Goal: Task Accomplishment & Management: Complete application form

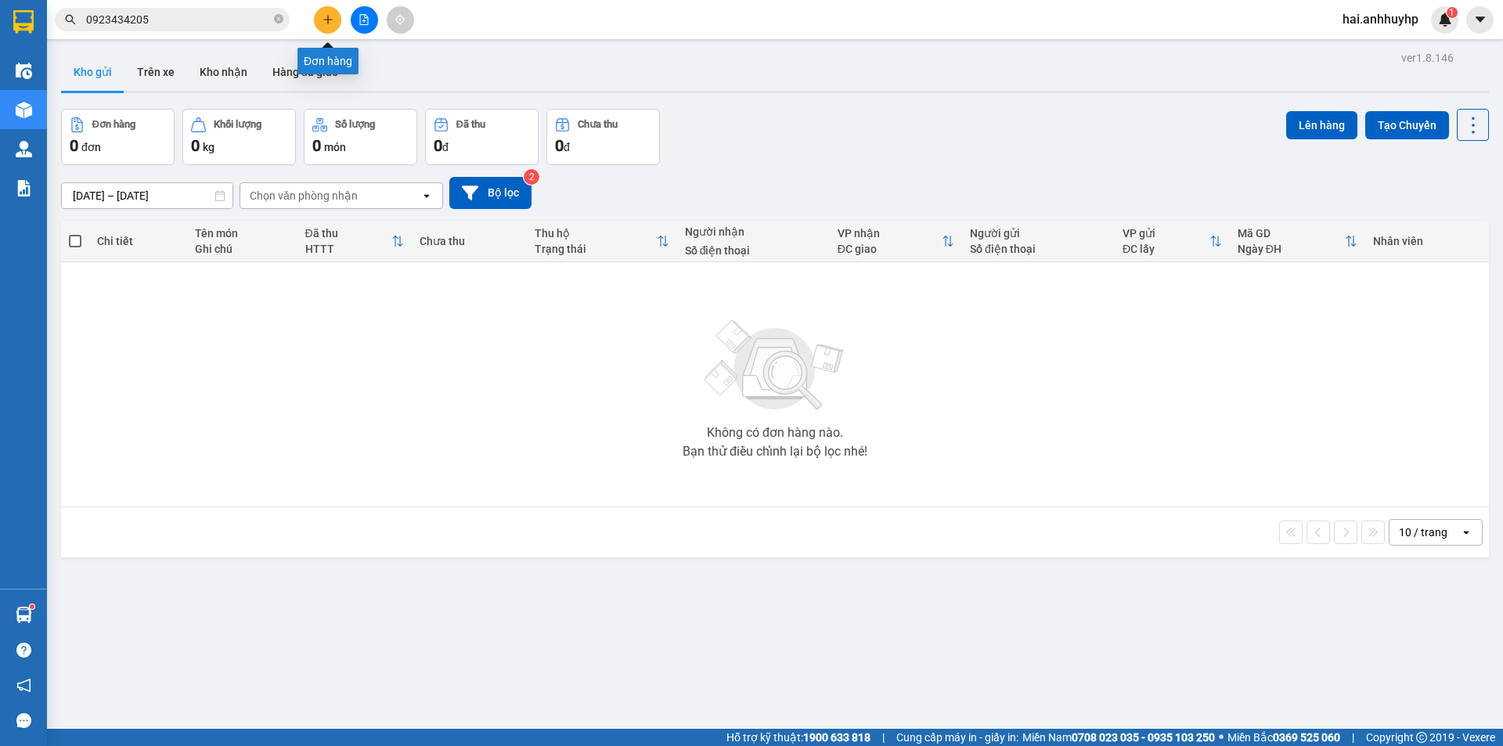
click at [333, 13] on button at bounding box center [327, 19] width 27 height 27
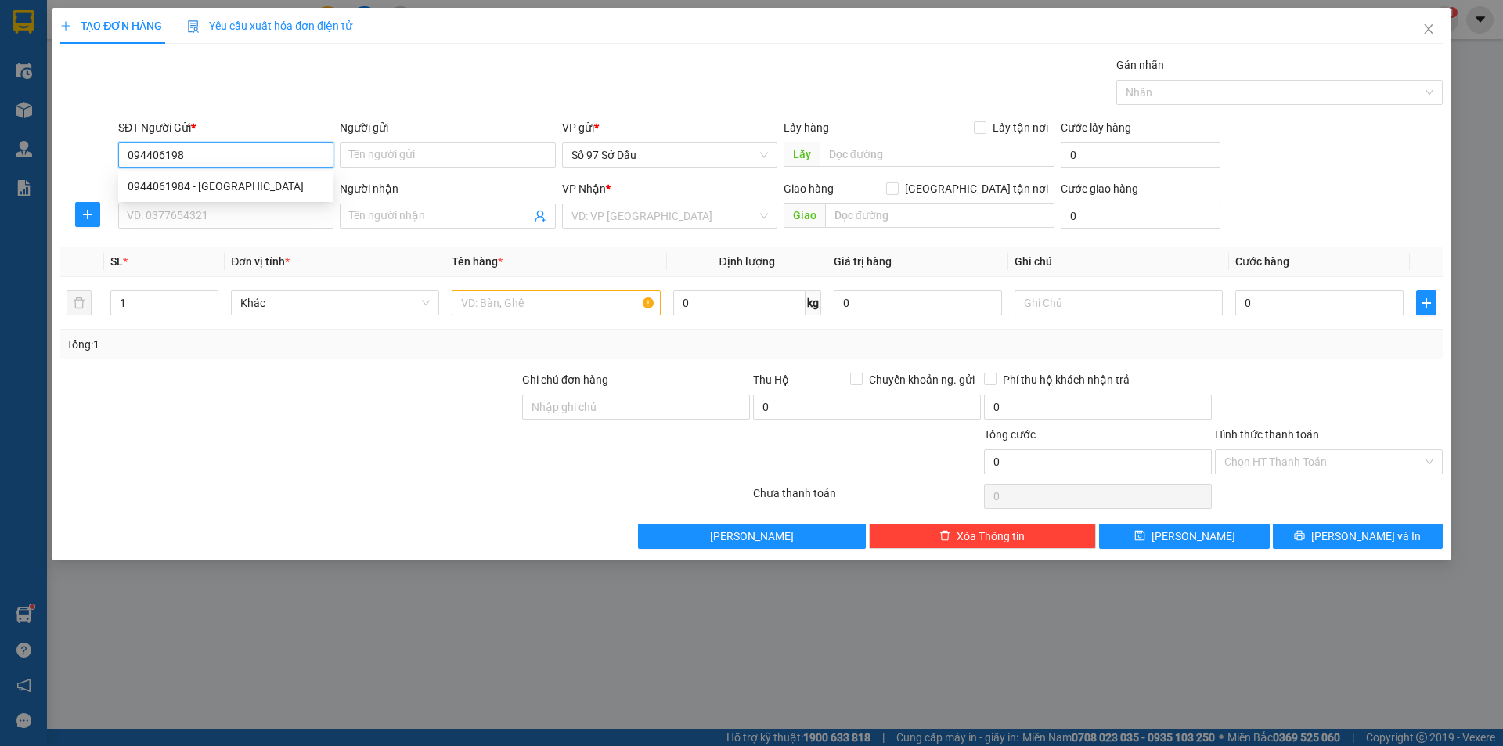
type input "0944061984"
click at [176, 185] on div "0944061984 - [GEOGRAPHIC_DATA]" at bounding box center [226, 186] width 196 height 17
type input "hà"
type input "0944061984"
click at [210, 220] on input "SĐT Người Nhận *" at bounding box center [225, 216] width 215 height 25
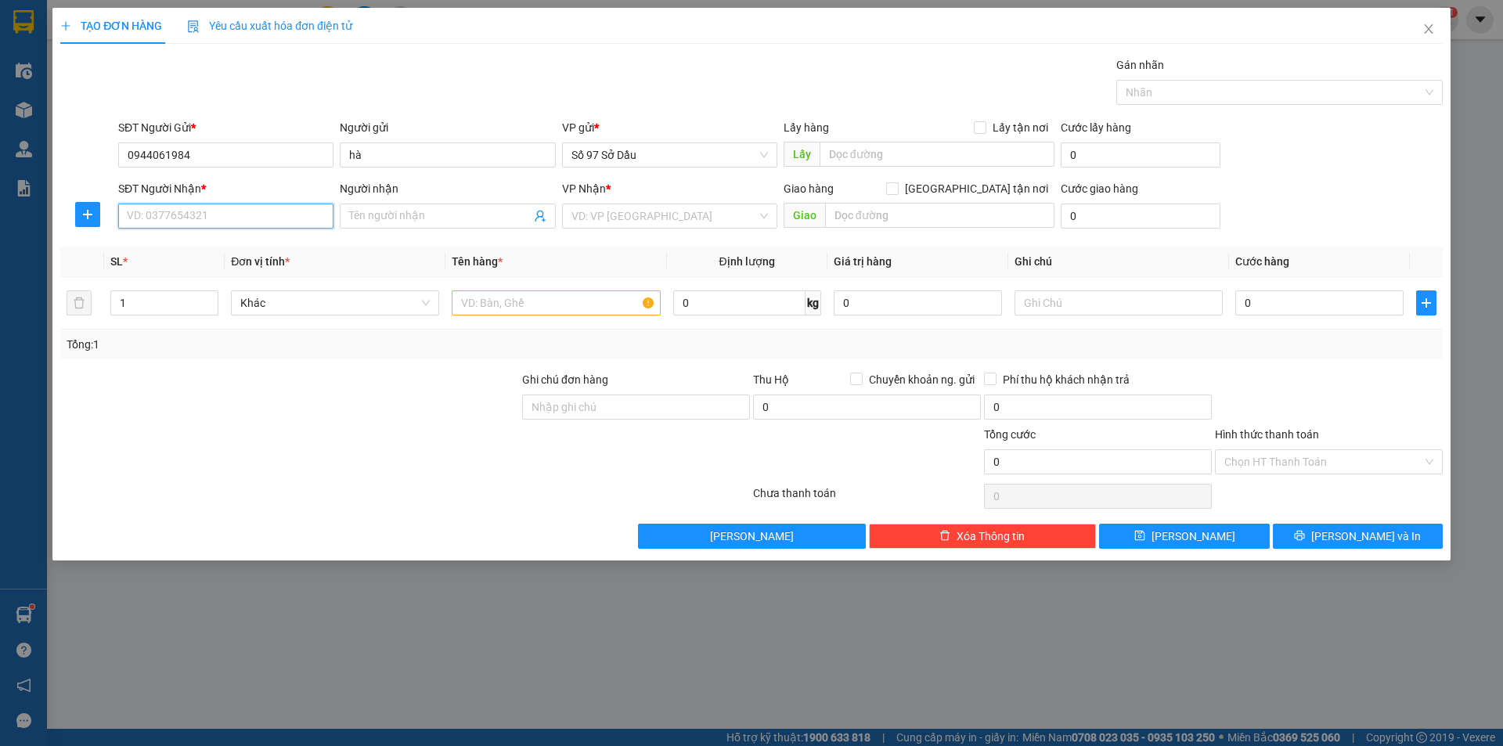
click at [276, 214] on input "SĐT Người Nhận *" at bounding box center [225, 216] width 215 height 25
type input "0886696556"
click at [382, 212] on input "Người nhận" at bounding box center [439, 215] width 181 height 17
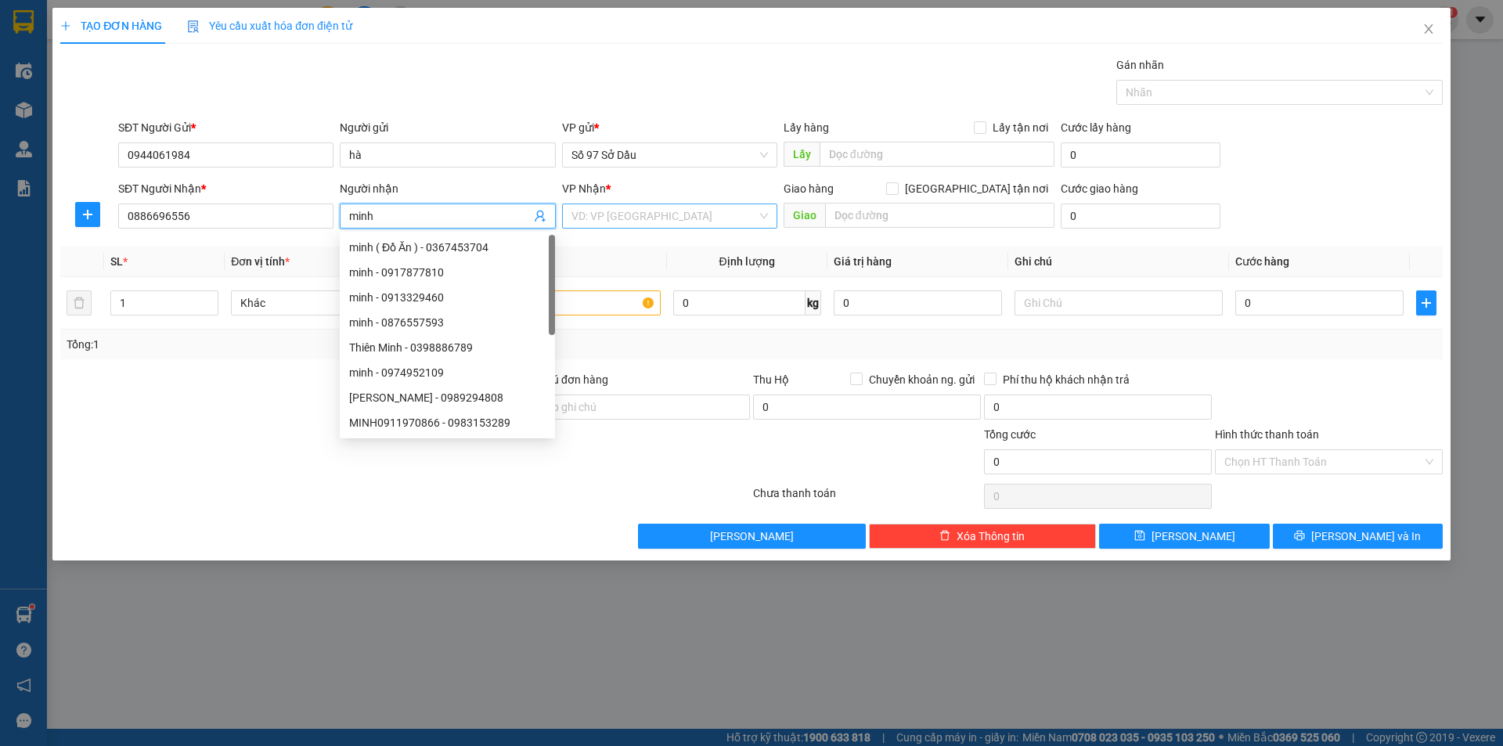
type input "minh"
click at [674, 218] on input "search" at bounding box center [664, 215] width 186 height 23
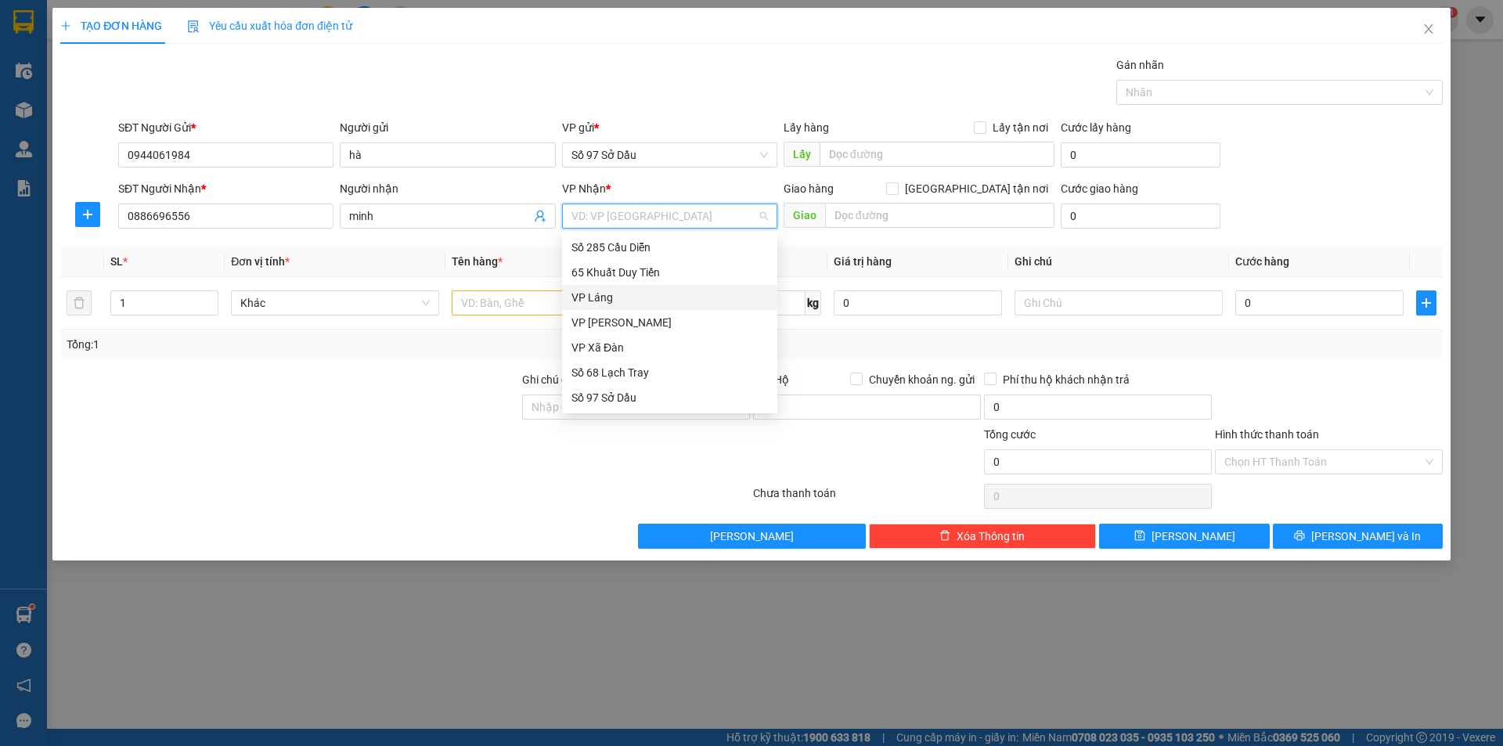
click at [629, 288] on div "VP Láng" at bounding box center [669, 297] width 215 height 25
click at [553, 298] on input "text" at bounding box center [556, 302] width 208 height 25
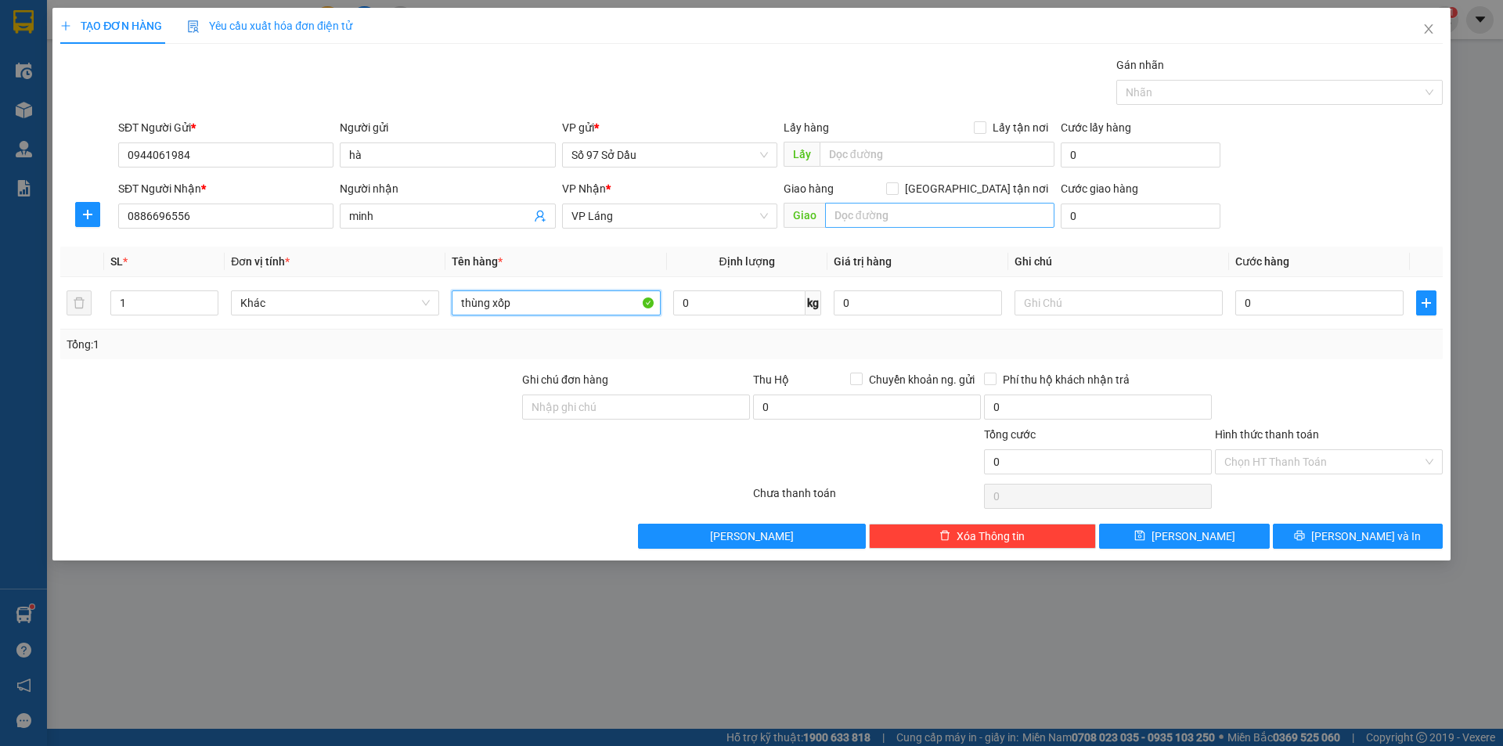
type input "thùng xốp"
click at [931, 218] on input "text" at bounding box center [939, 215] width 229 height 25
click at [899, 186] on span at bounding box center [892, 188] width 13 height 13
click at [897, 186] on input "[GEOGRAPHIC_DATA] tận nơi" at bounding box center [891, 187] width 11 height 11
checkbox input "true"
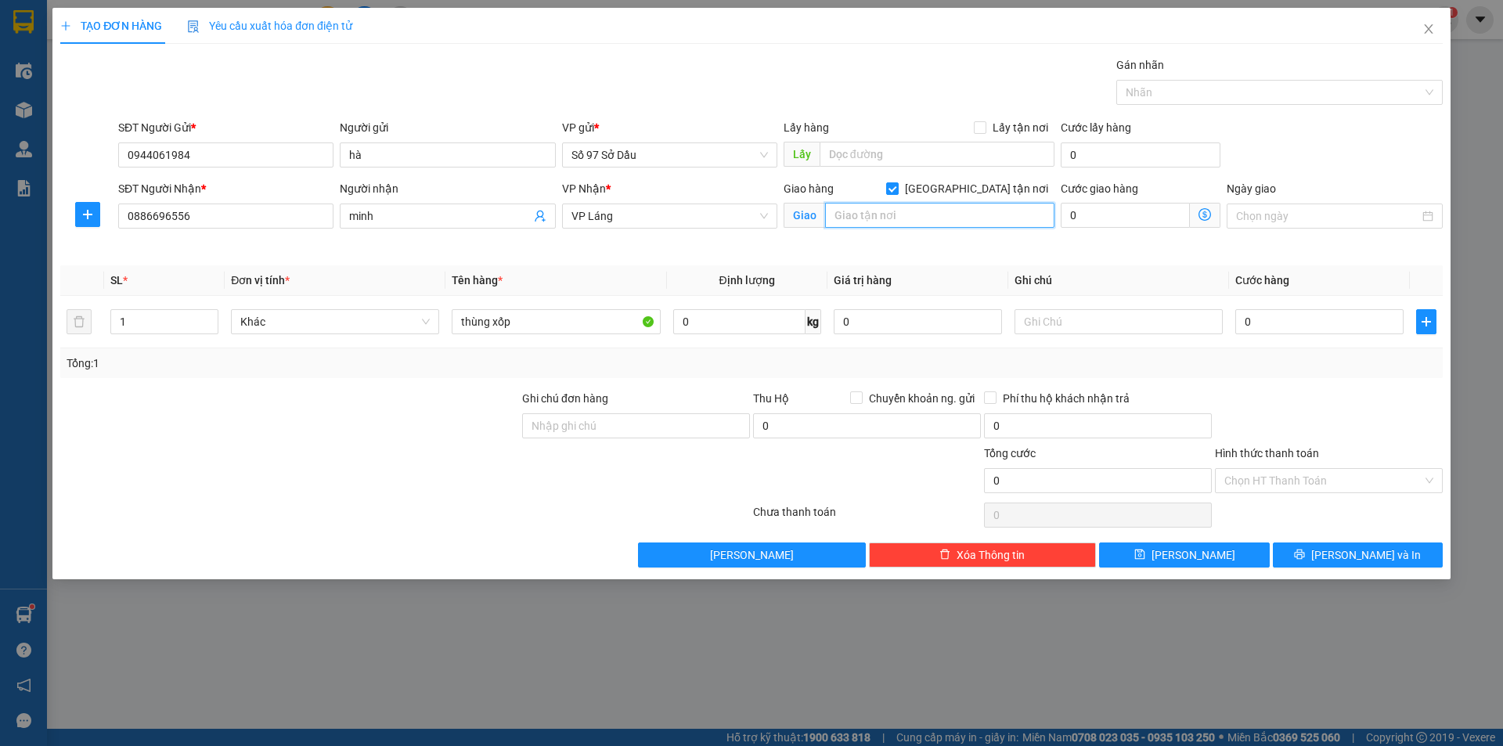
click at [855, 215] on input "text" at bounding box center [939, 215] width 229 height 25
paste input "Trường THPT FPT [GEOGRAPHIC_DATA], Khu Công [GEOGRAPHIC_DATA], [GEOGRAPHIC_DAT…"
type input "Trường THPT FPT [GEOGRAPHIC_DATA], Khu Công [GEOGRAPHIC_DATA], [GEOGRAPHIC_DAT…"
click at [1205, 214] on icon "dollar-circle" at bounding box center [1204, 214] width 13 height 13
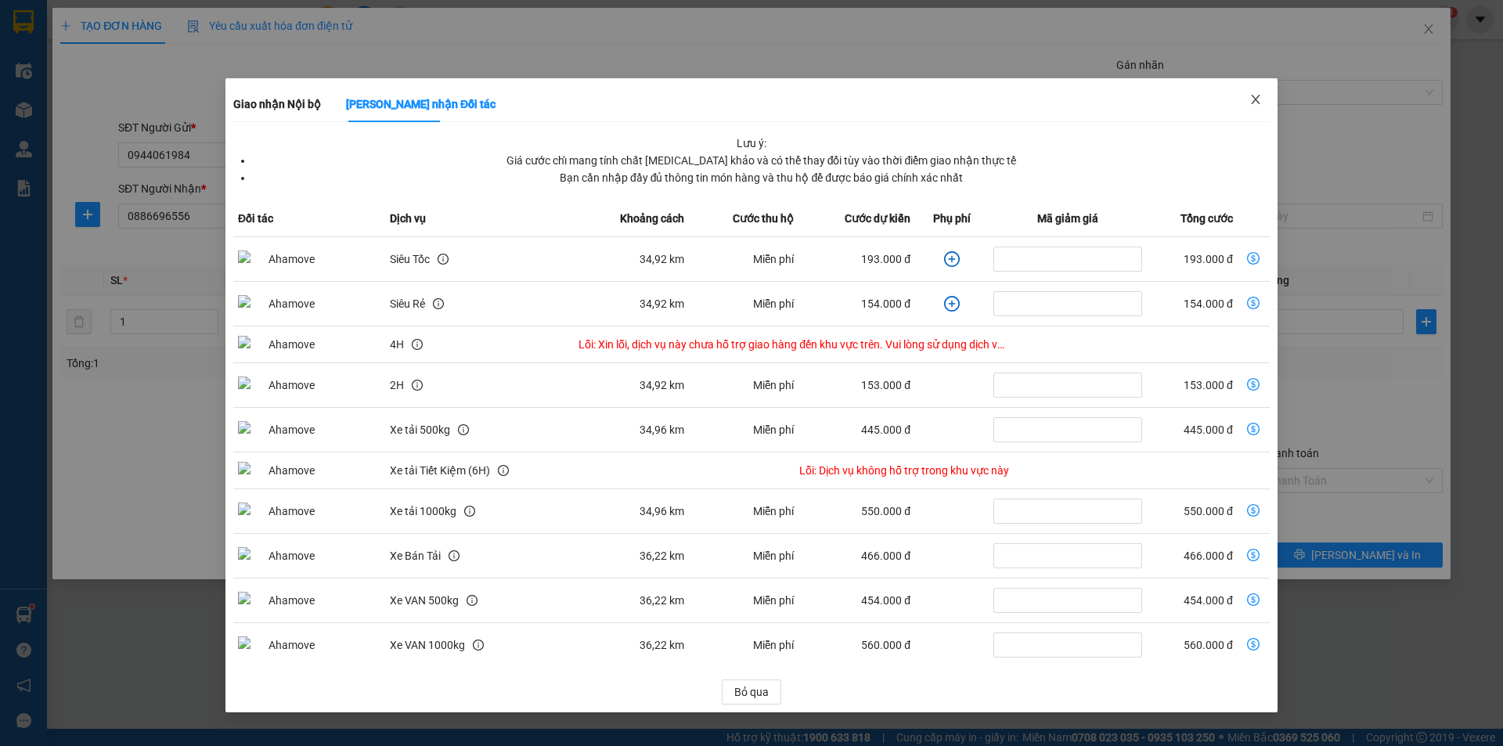
click at [1260, 97] on icon "close" at bounding box center [1255, 99] width 13 height 13
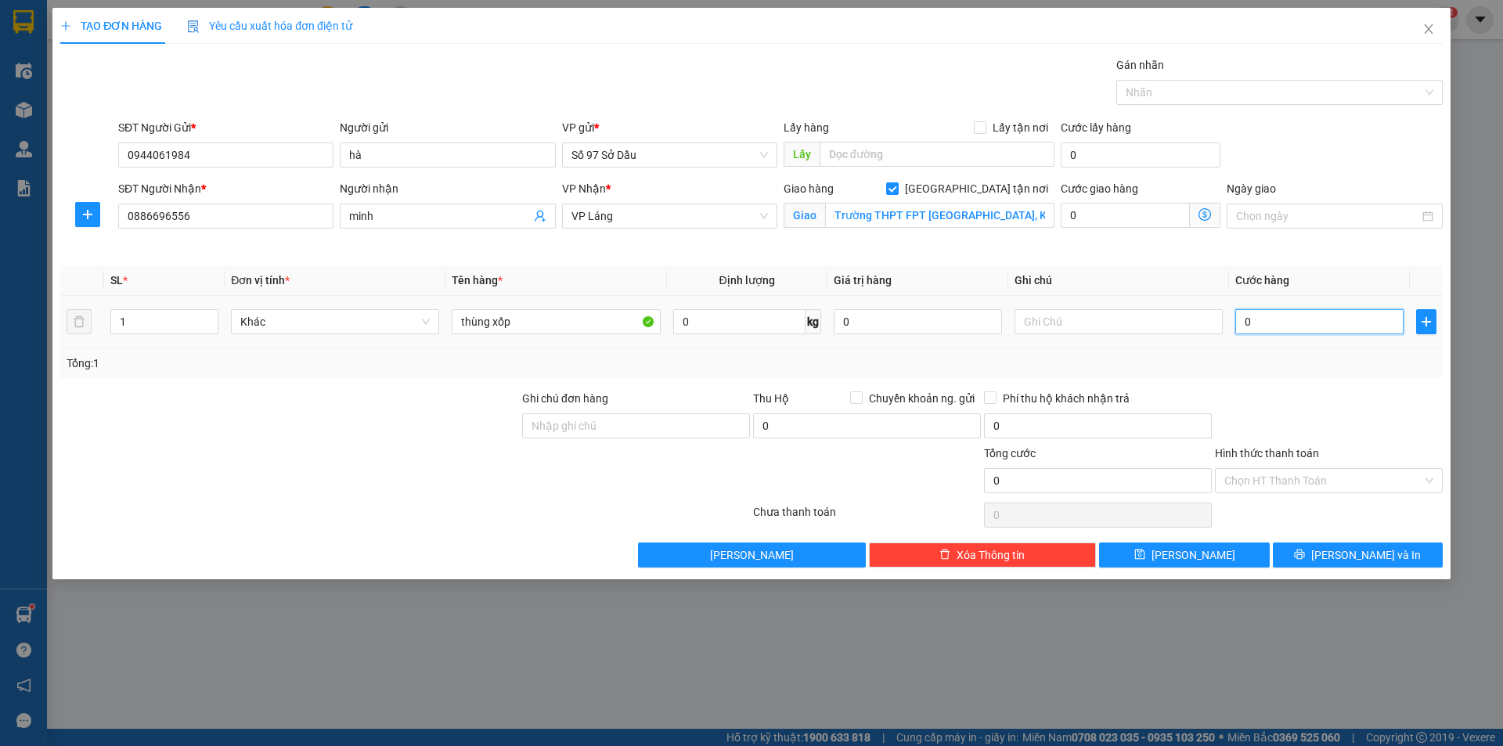
click at [1300, 322] on input "0" at bounding box center [1319, 321] width 168 height 25
type input "2"
type input "29"
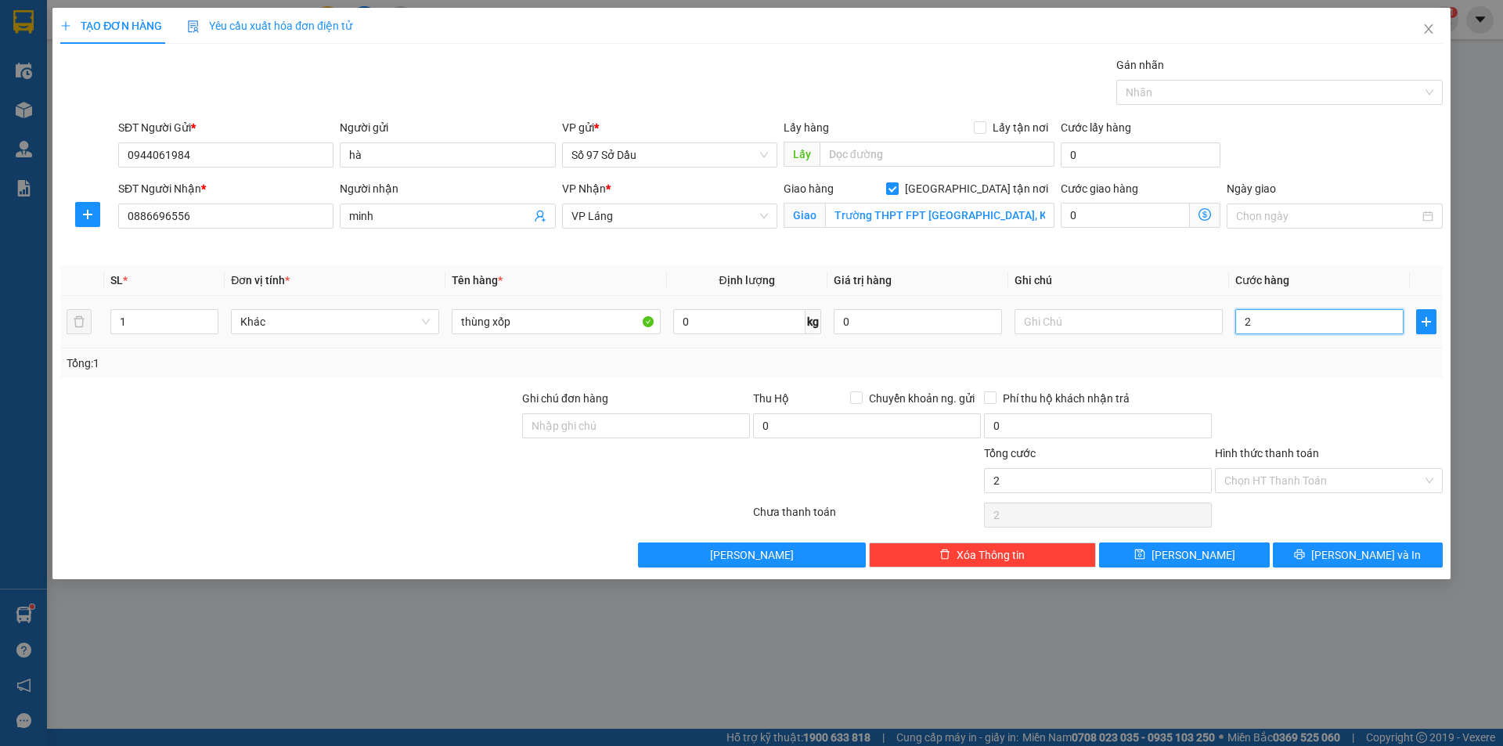
type input "29"
type input "290"
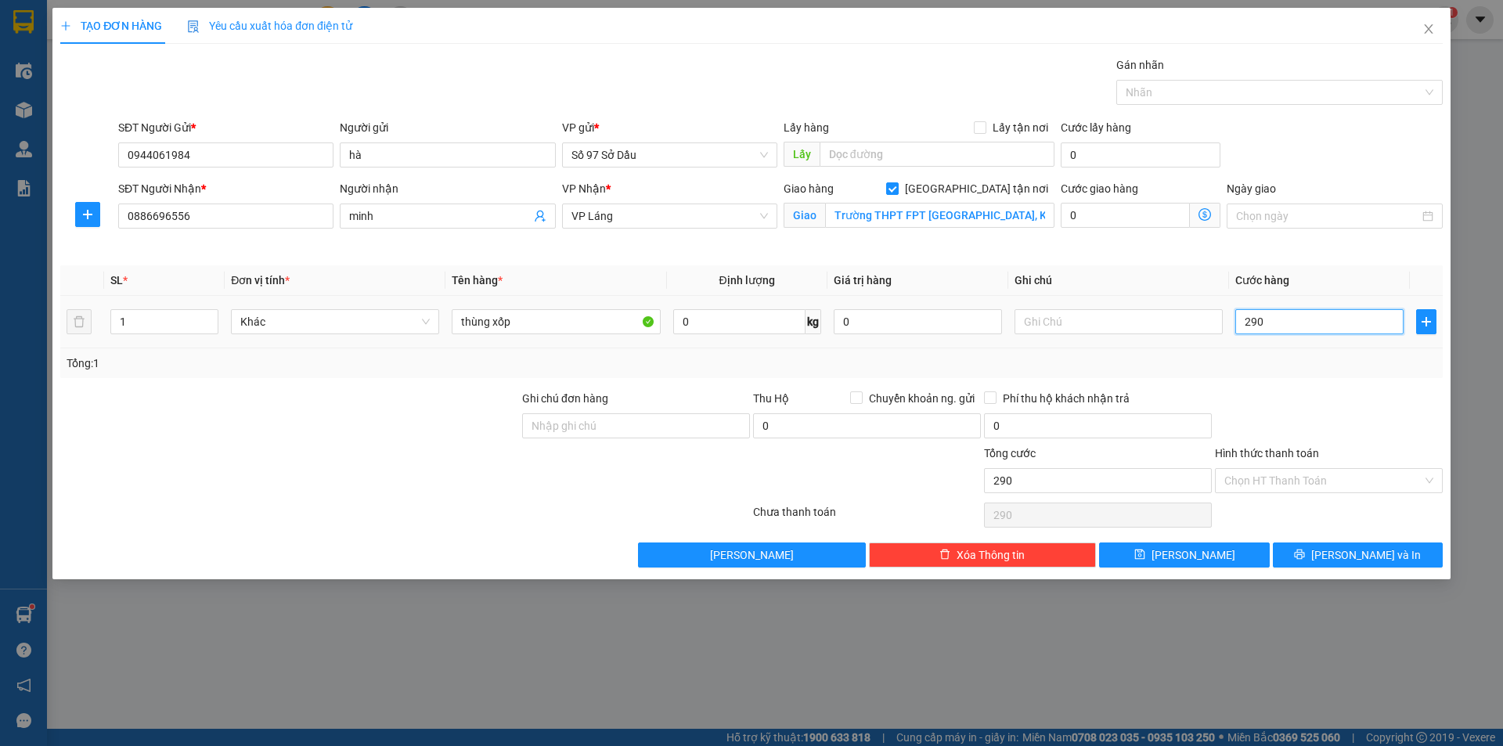
type input "2.900"
type input "29.000"
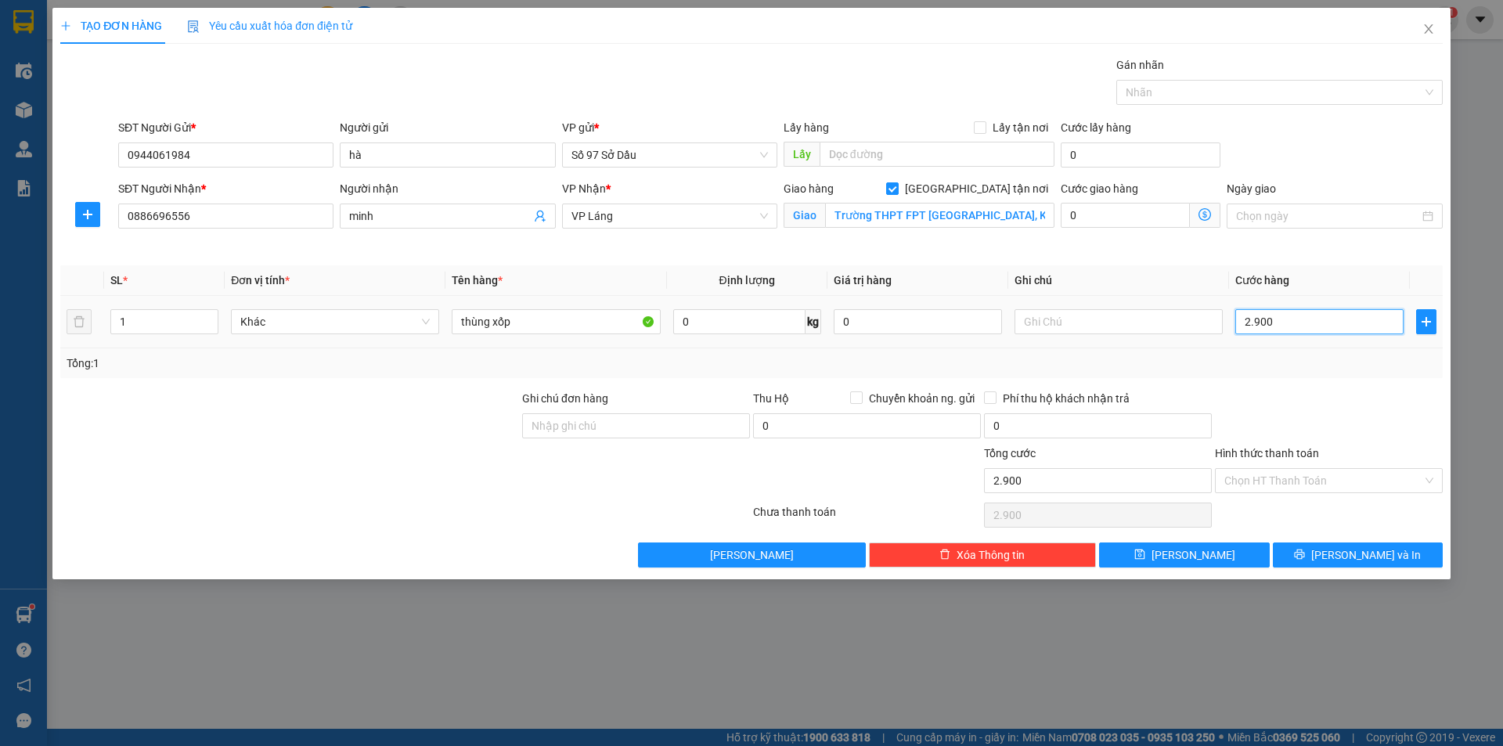
type input "29.000"
type input "290.000"
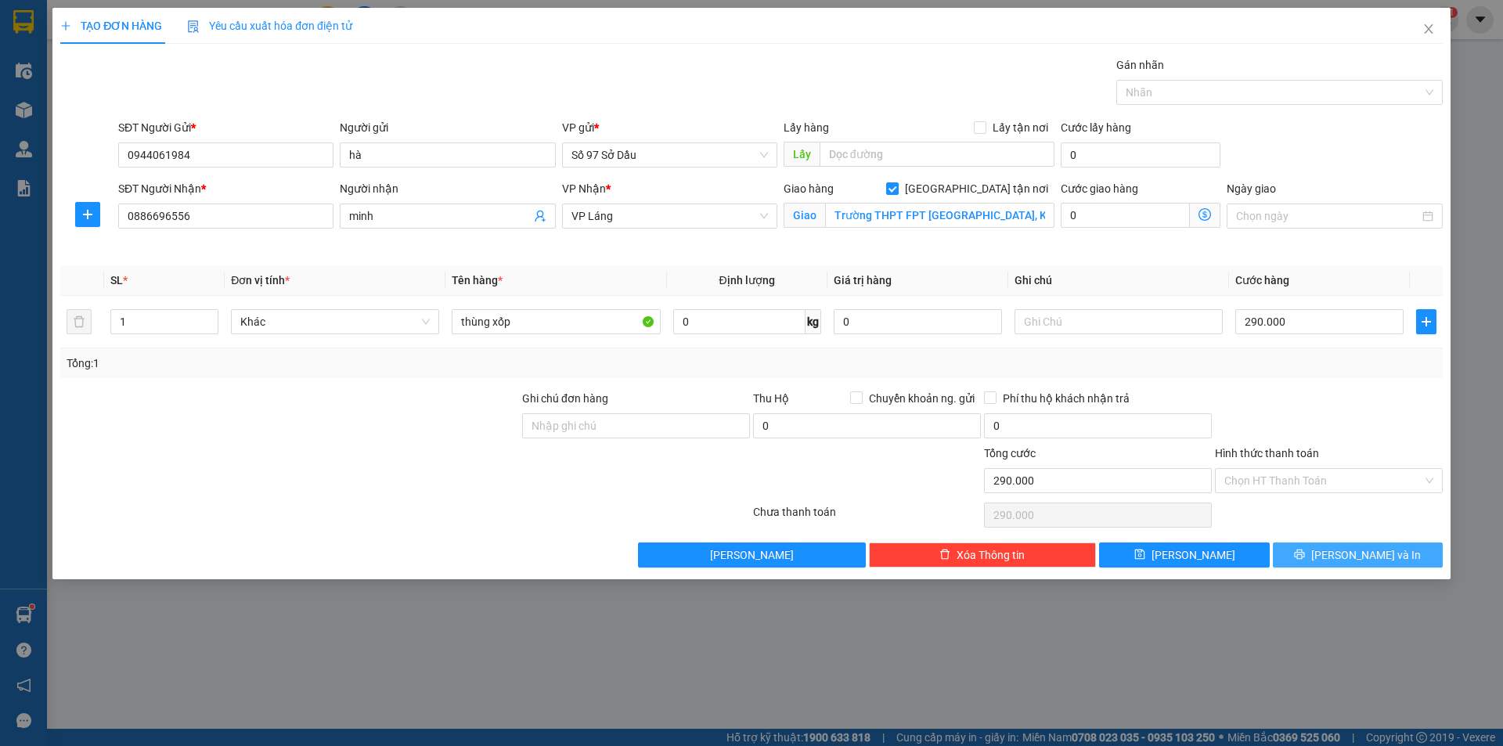
click at [1326, 553] on button "[PERSON_NAME] và In" at bounding box center [1358, 554] width 170 height 25
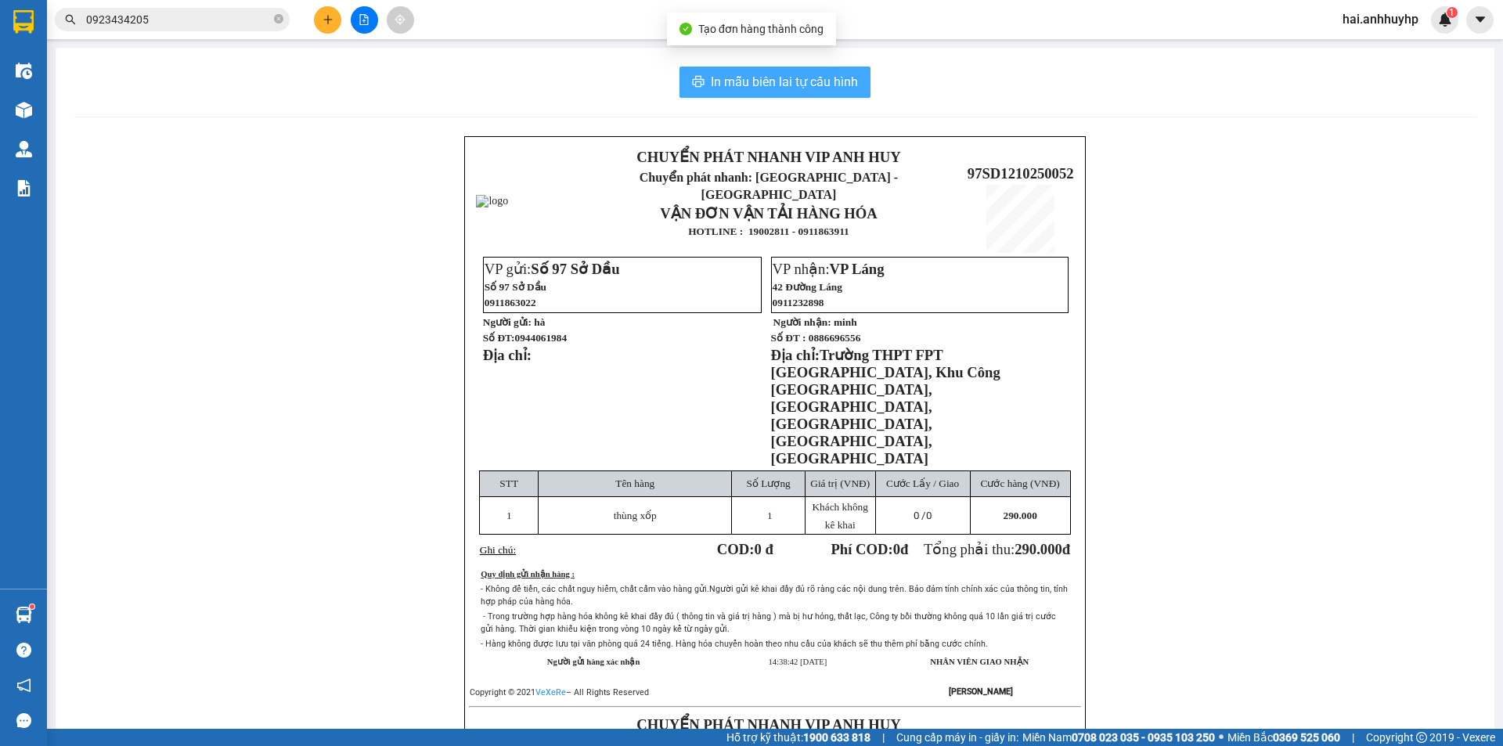
click at [752, 75] on span "In mẫu biên lai tự cấu hình" at bounding box center [784, 82] width 147 height 20
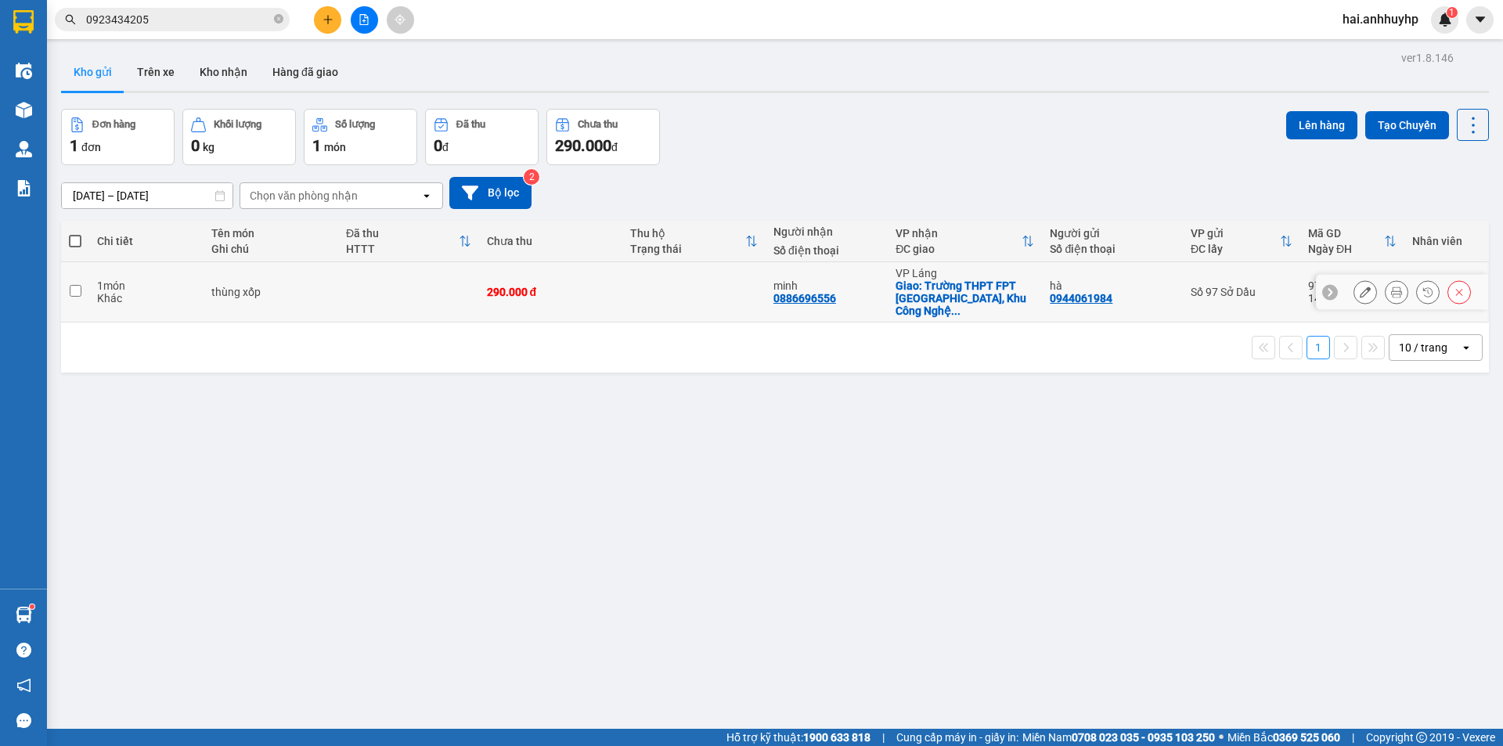
click at [82, 283] on td at bounding box center [75, 292] width 28 height 60
checkbox input "true"
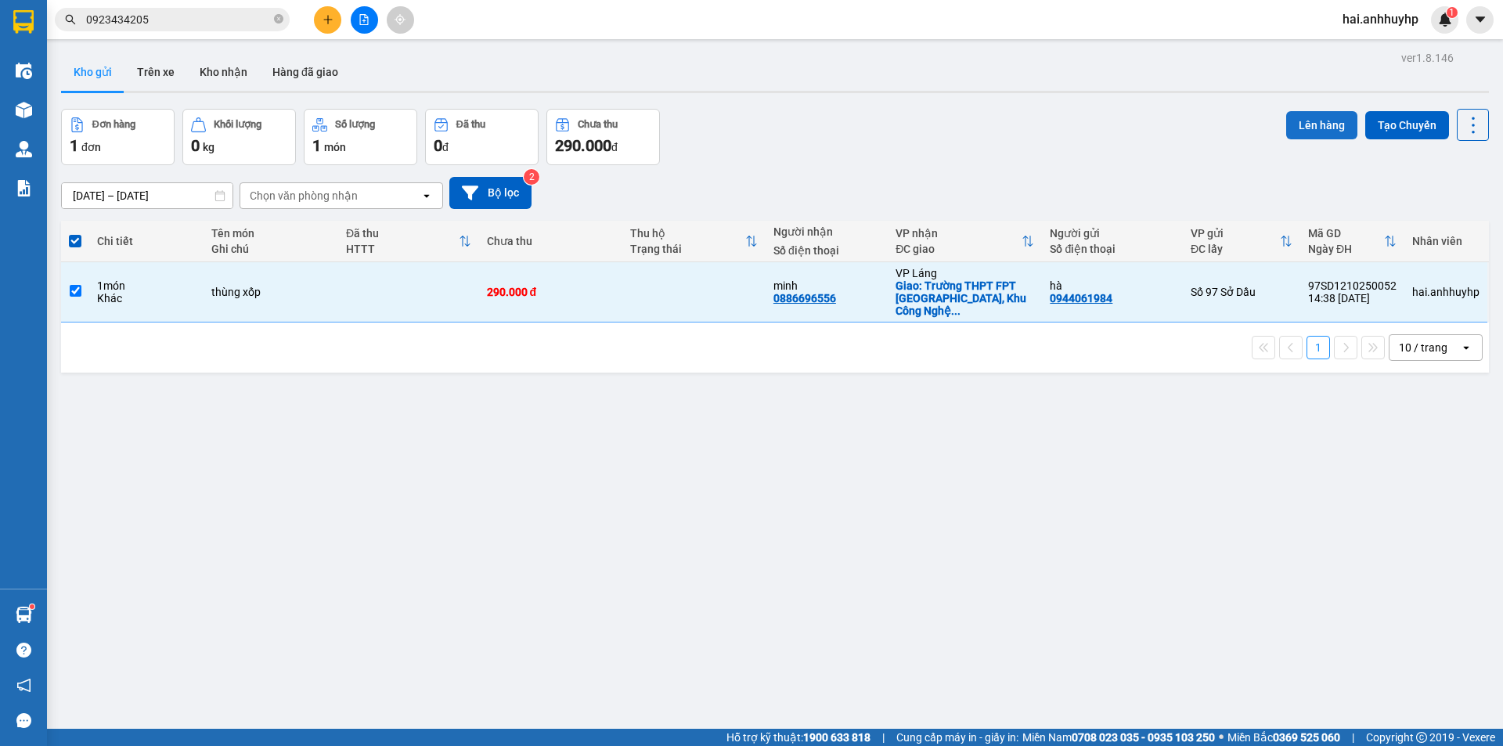
click at [1317, 126] on button "Lên hàng" at bounding box center [1321, 125] width 71 height 28
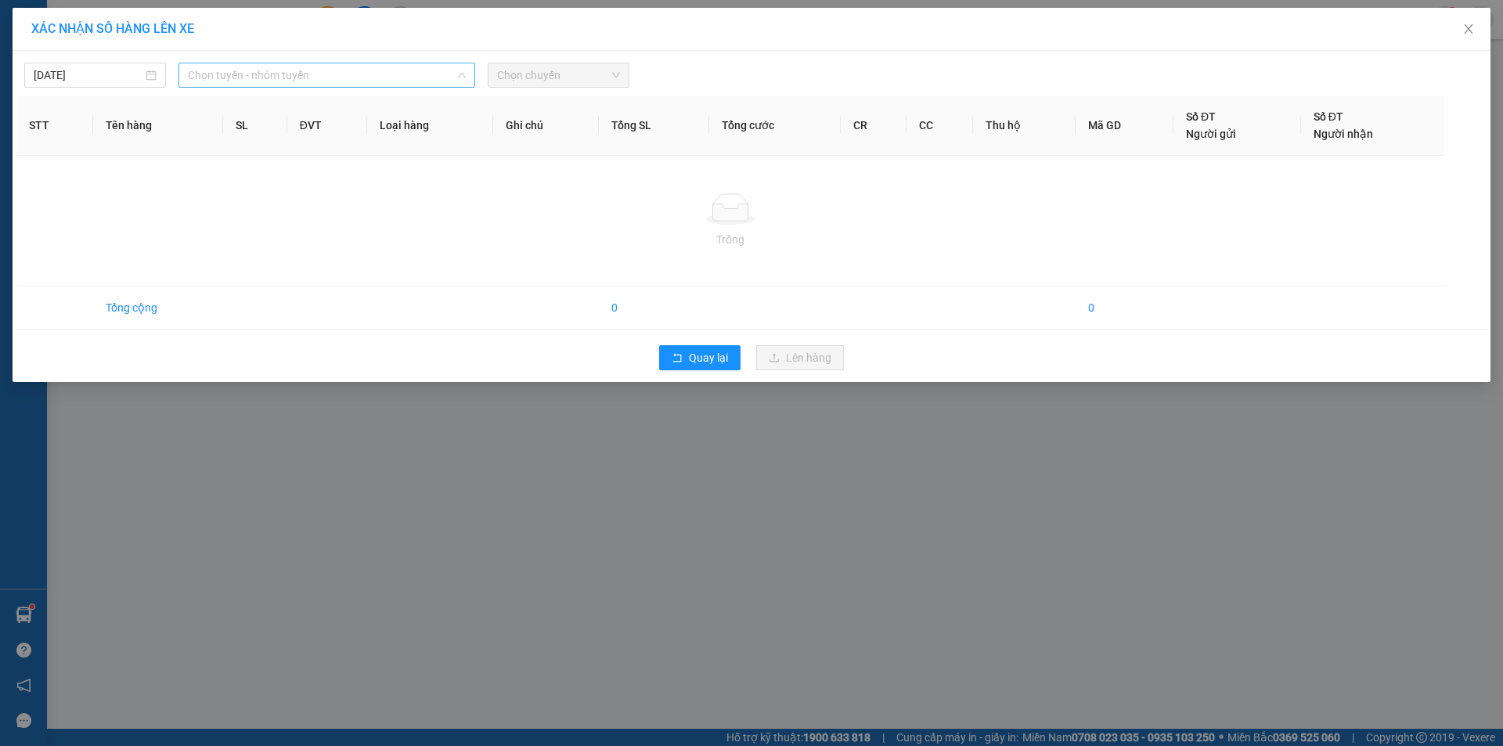
click at [315, 74] on span "Chọn tuyến - nhóm tuyến" at bounding box center [327, 74] width 278 height 23
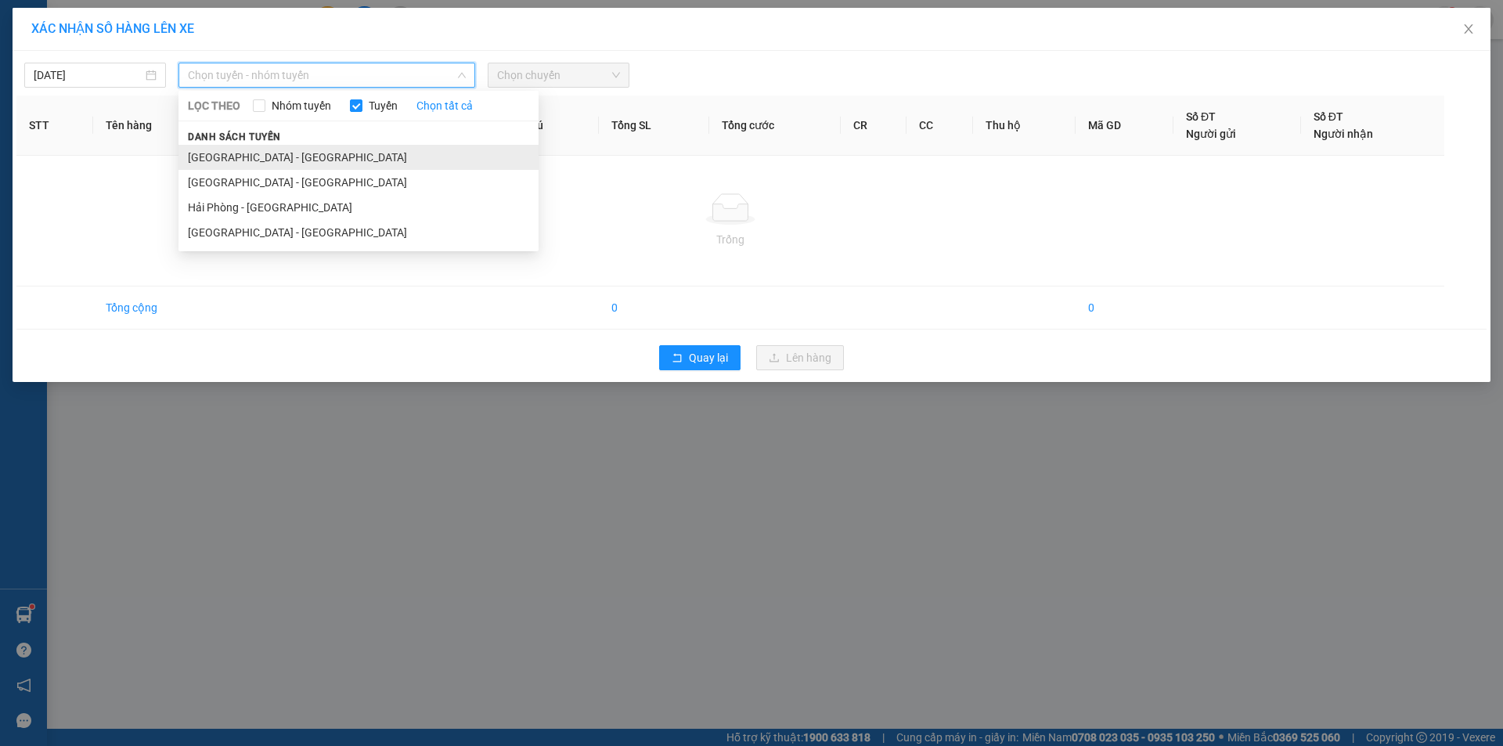
click at [249, 149] on li "[GEOGRAPHIC_DATA] - [GEOGRAPHIC_DATA]" at bounding box center [358, 157] width 360 height 25
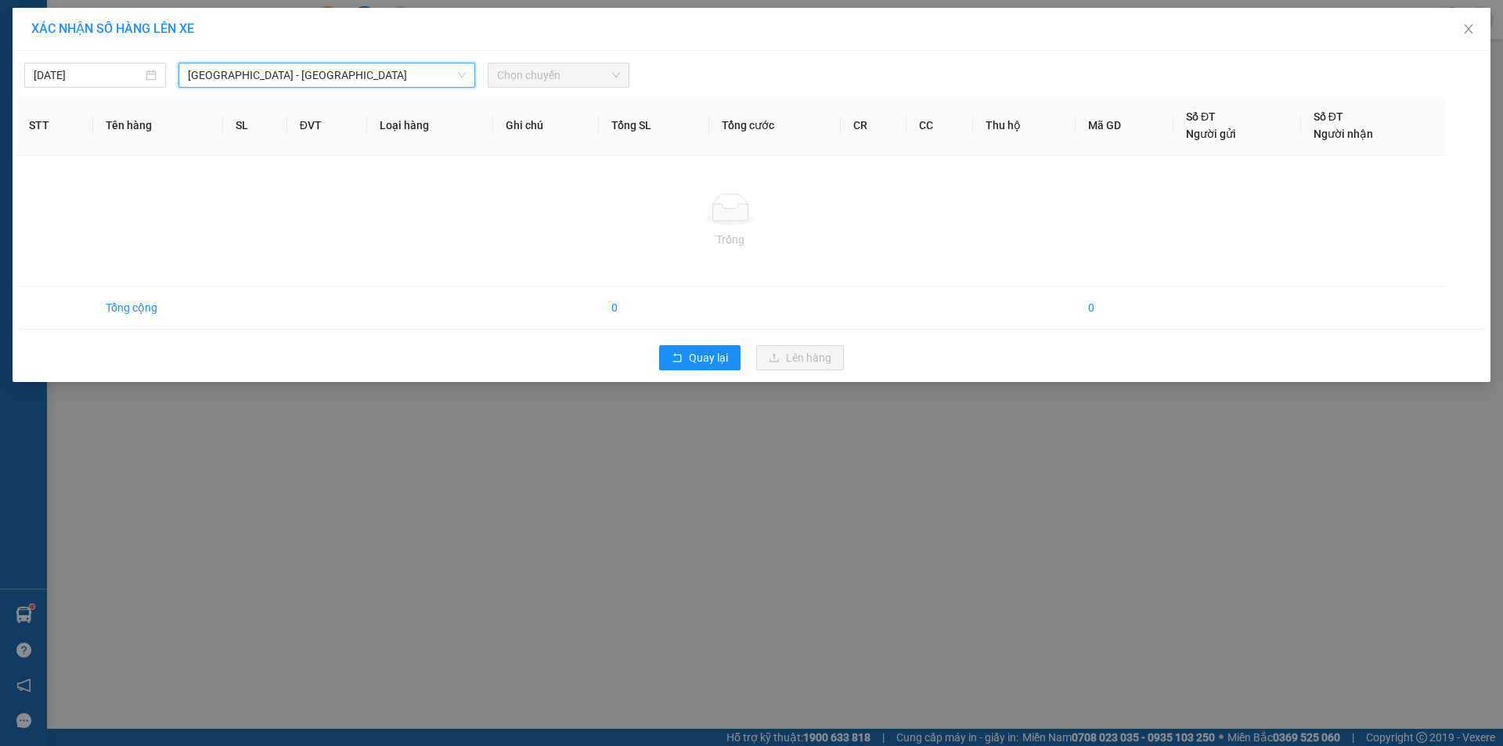
click at [588, 73] on span "Chọn chuyến" at bounding box center [558, 74] width 123 height 23
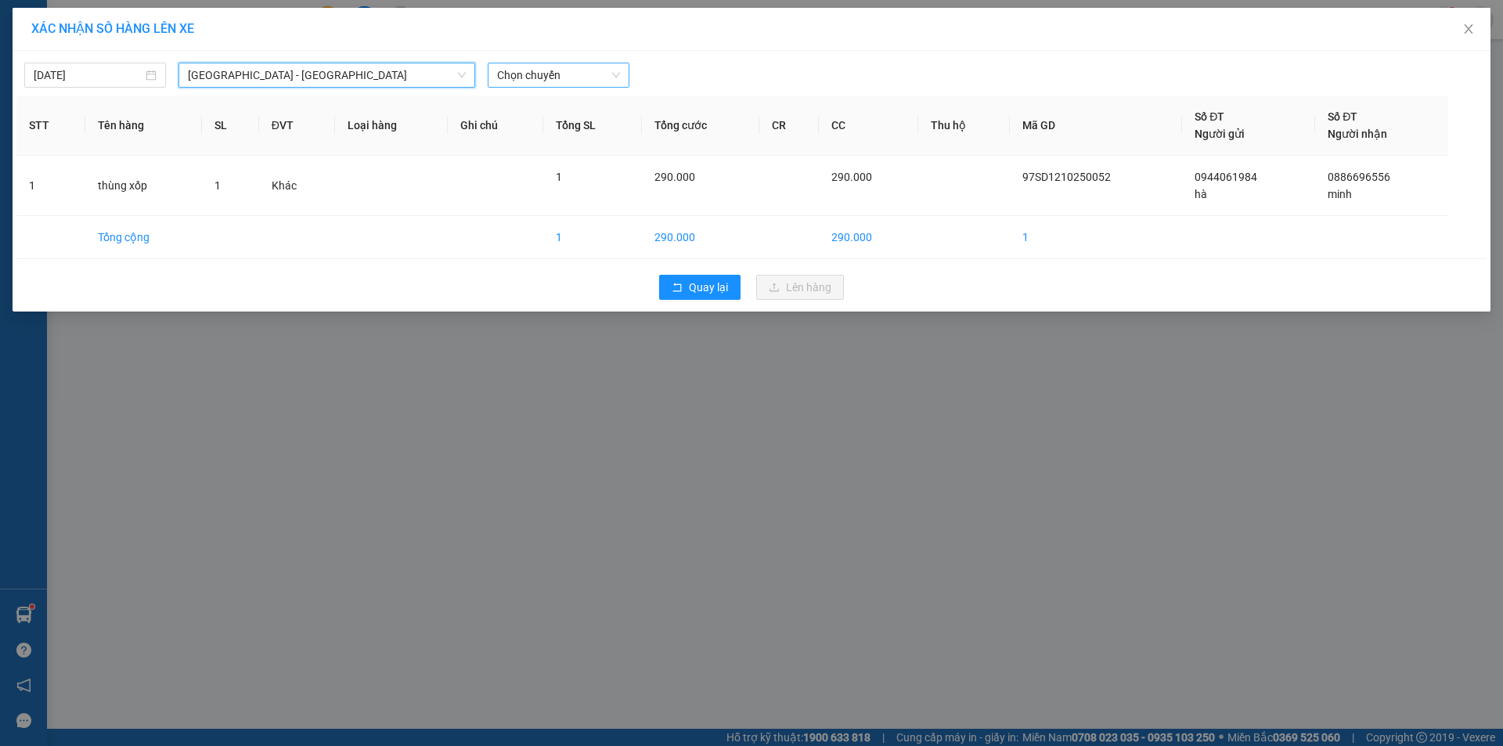
click at [588, 73] on span "Chọn chuyến" at bounding box center [558, 74] width 123 height 23
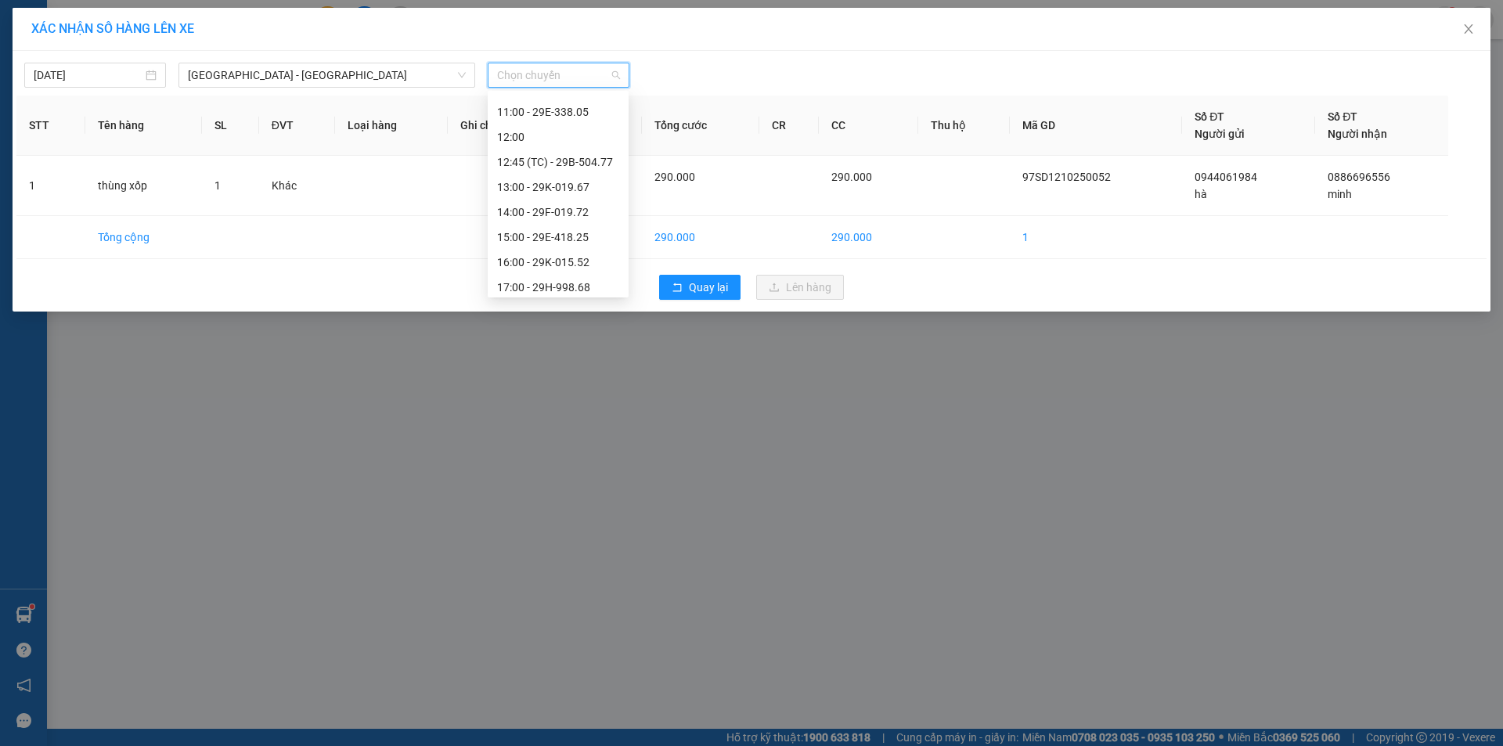
scroll to position [301, 0]
click at [543, 137] on div "15:00 - 29E-418.25" at bounding box center [558, 131] width 122 height 17
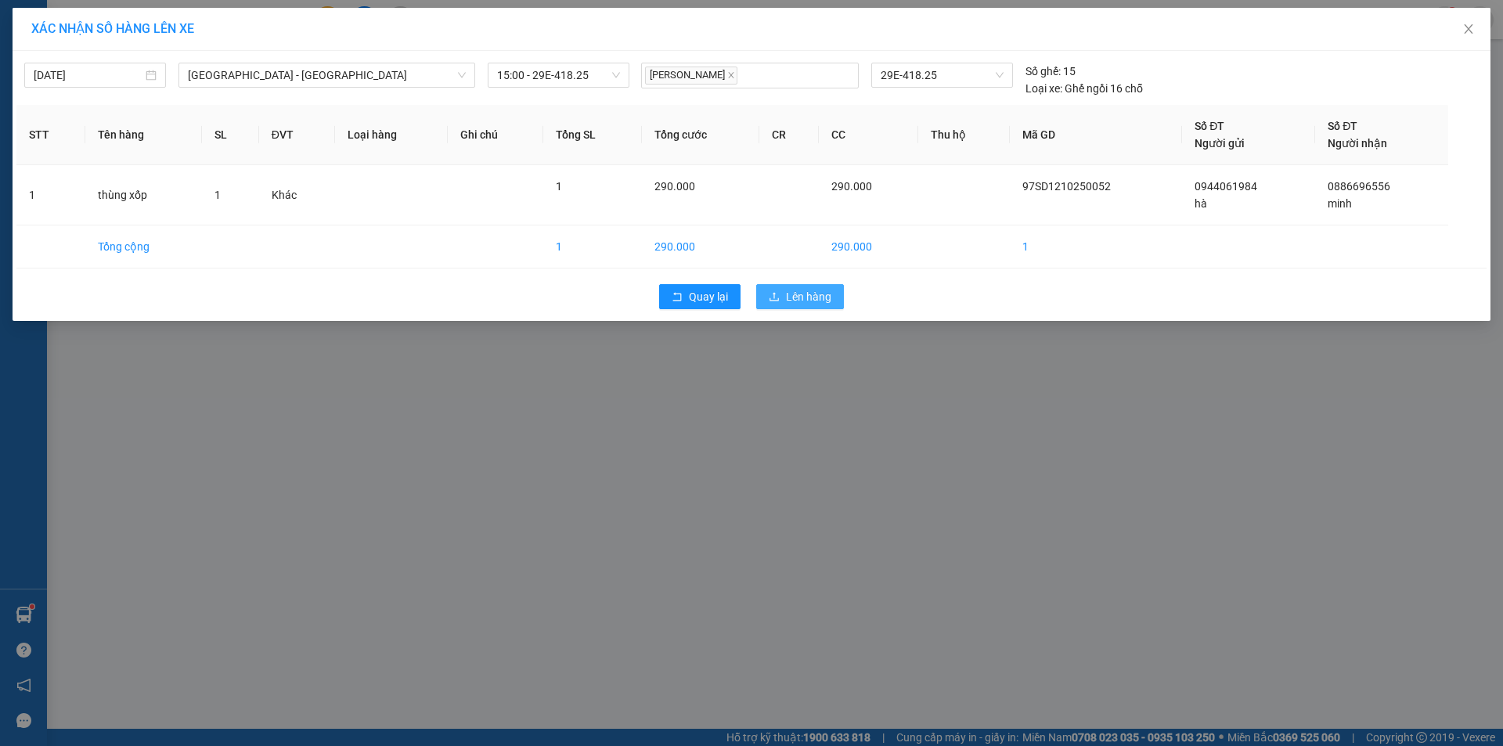
click at [786, 297] on span "Lên hàng" at bounding box center [808, 296] width 45 height 17
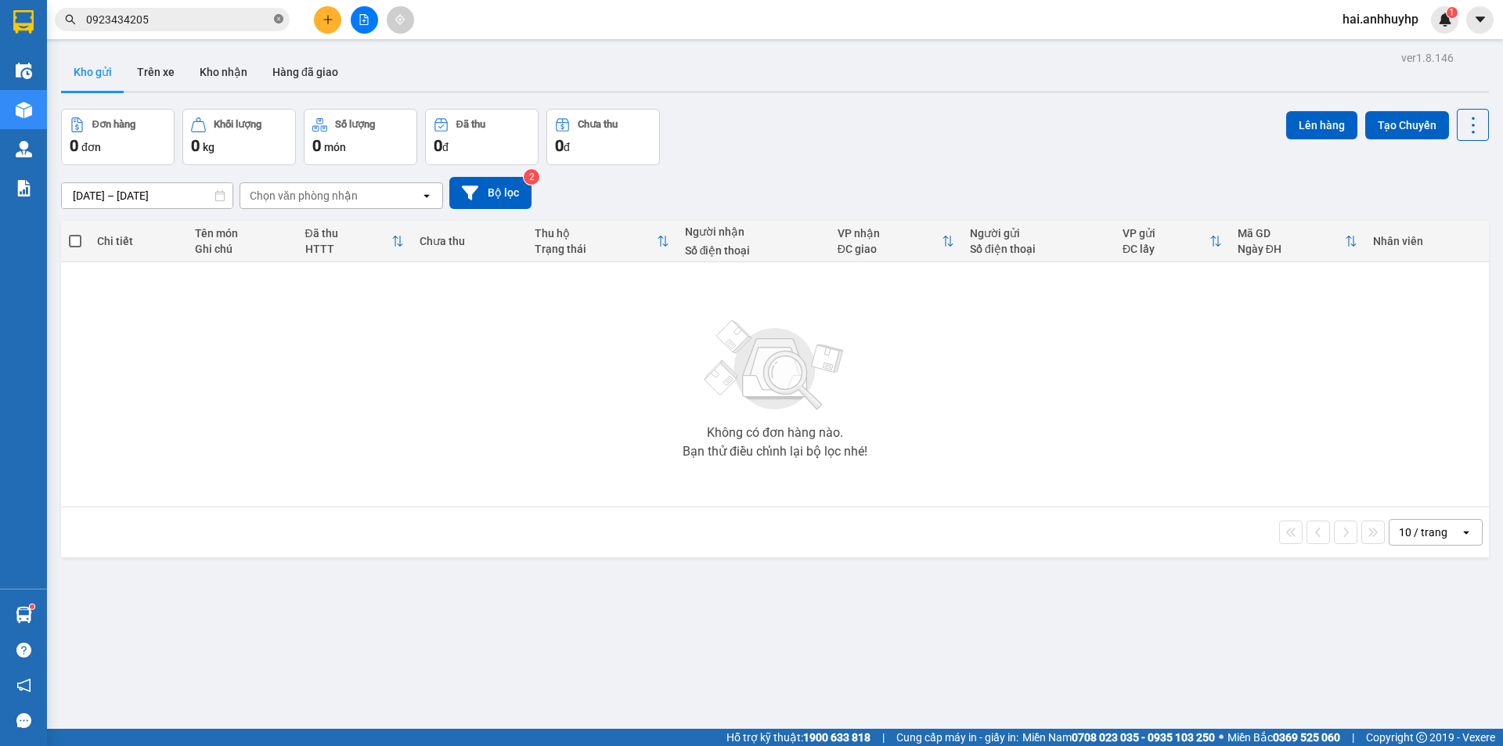
click at [277, 19] on icon "close-circle" at bounding box center [278, 18] width 9 height 9
click at [214, 19] on input "text" at bounding box center [178, 19] width 185 height 17
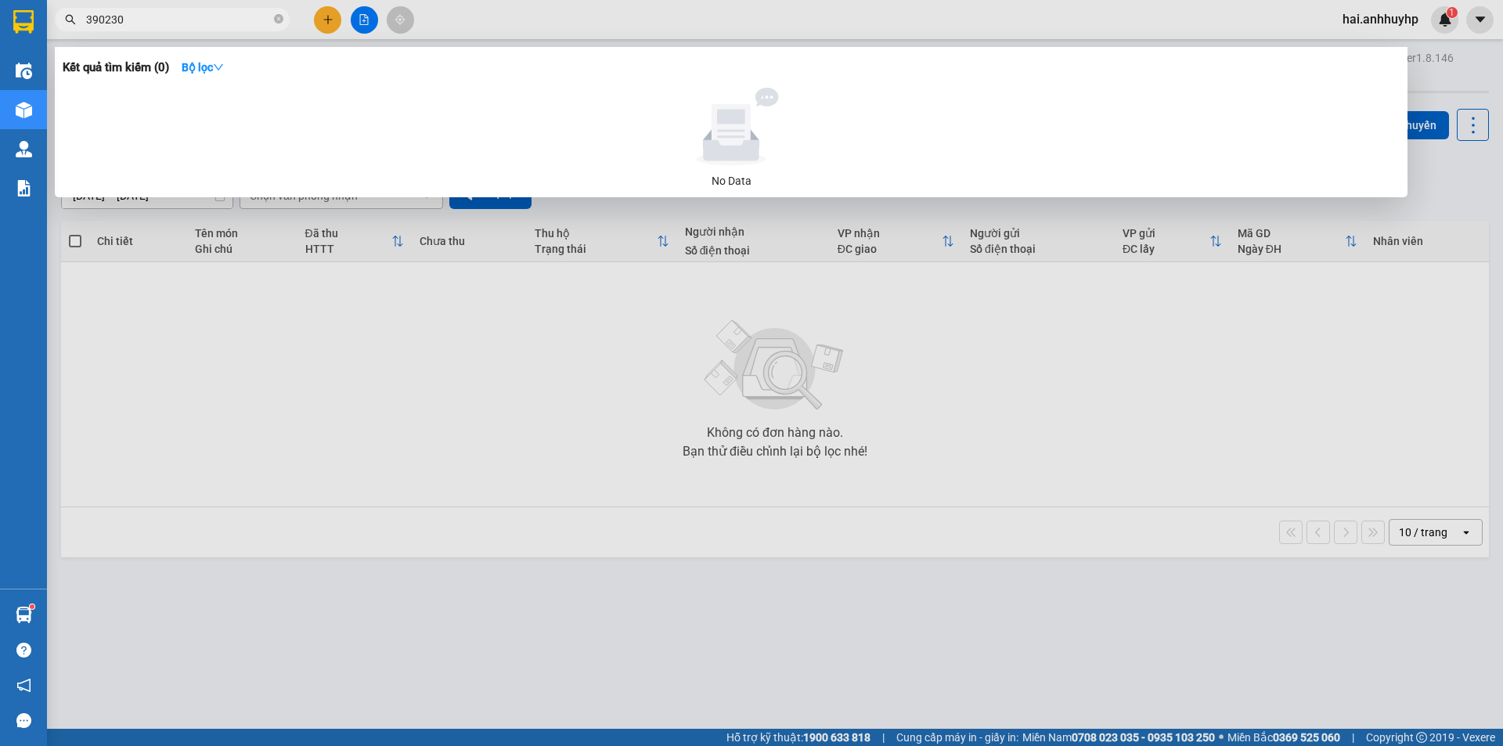
type input "390230"
click at [317, 630] on div at bounding box center [751, 373] width 1503 height 746
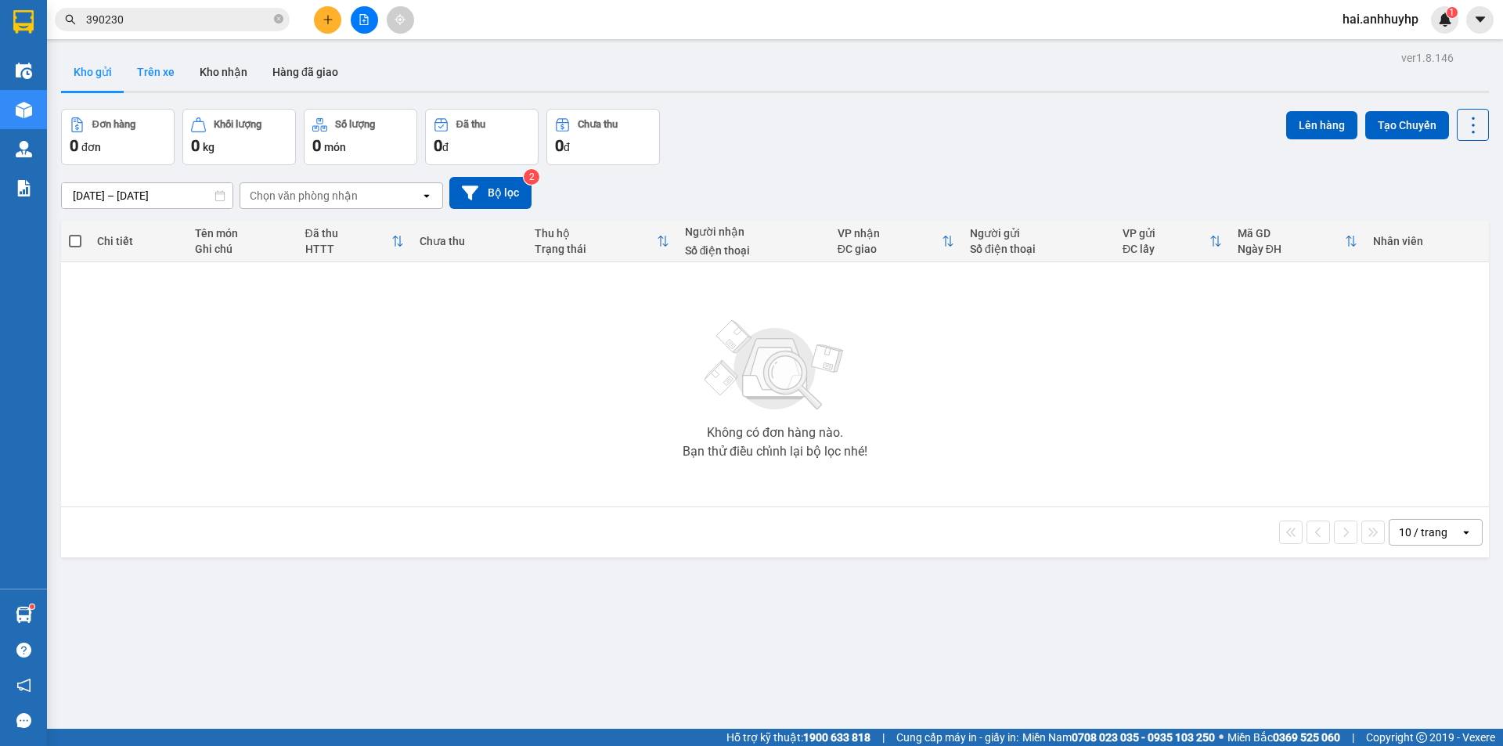
click at [159, 60] on button "Trên xe" at bounding box center [155, 72] width 63 height 38
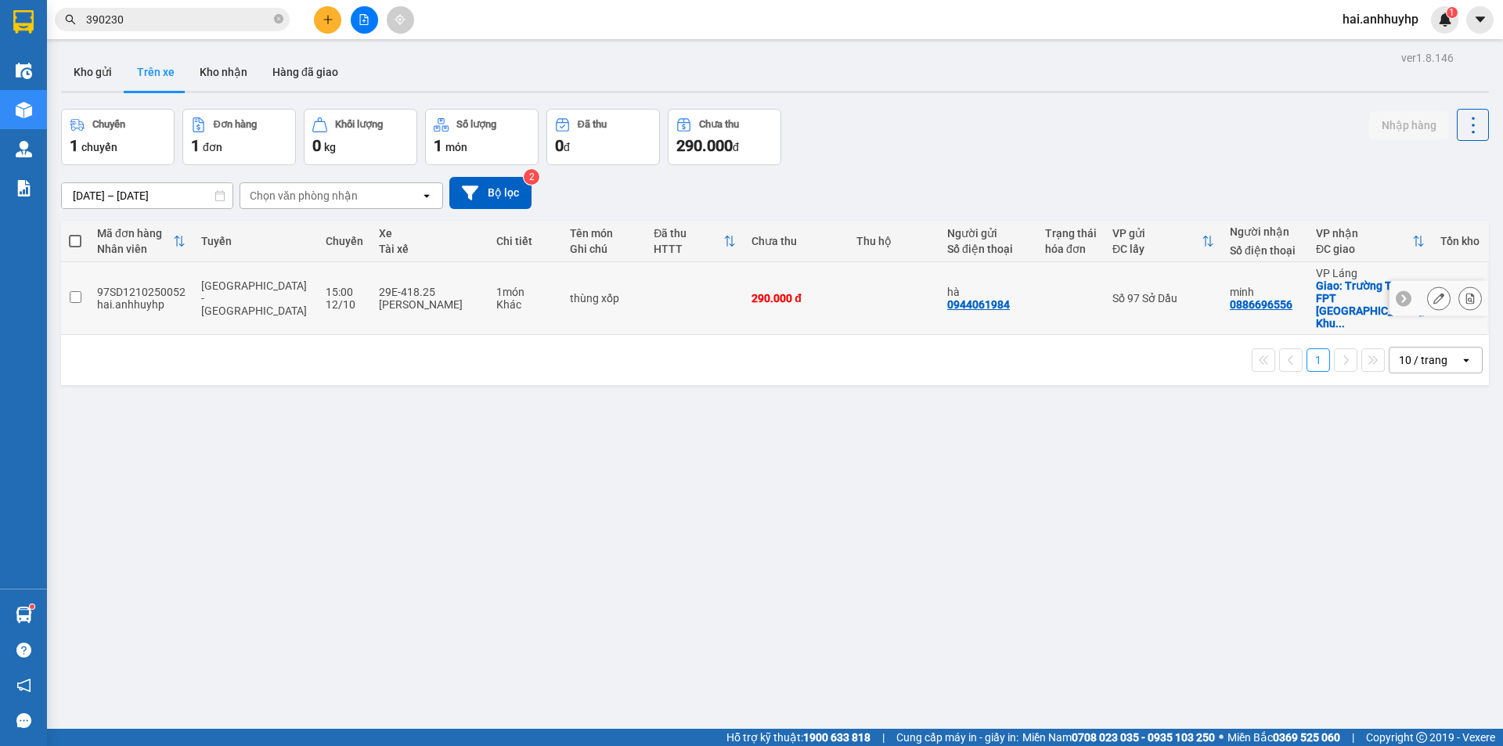
click at [1428, 285] on button at bounding box center [1439, 298] width 22 height 27
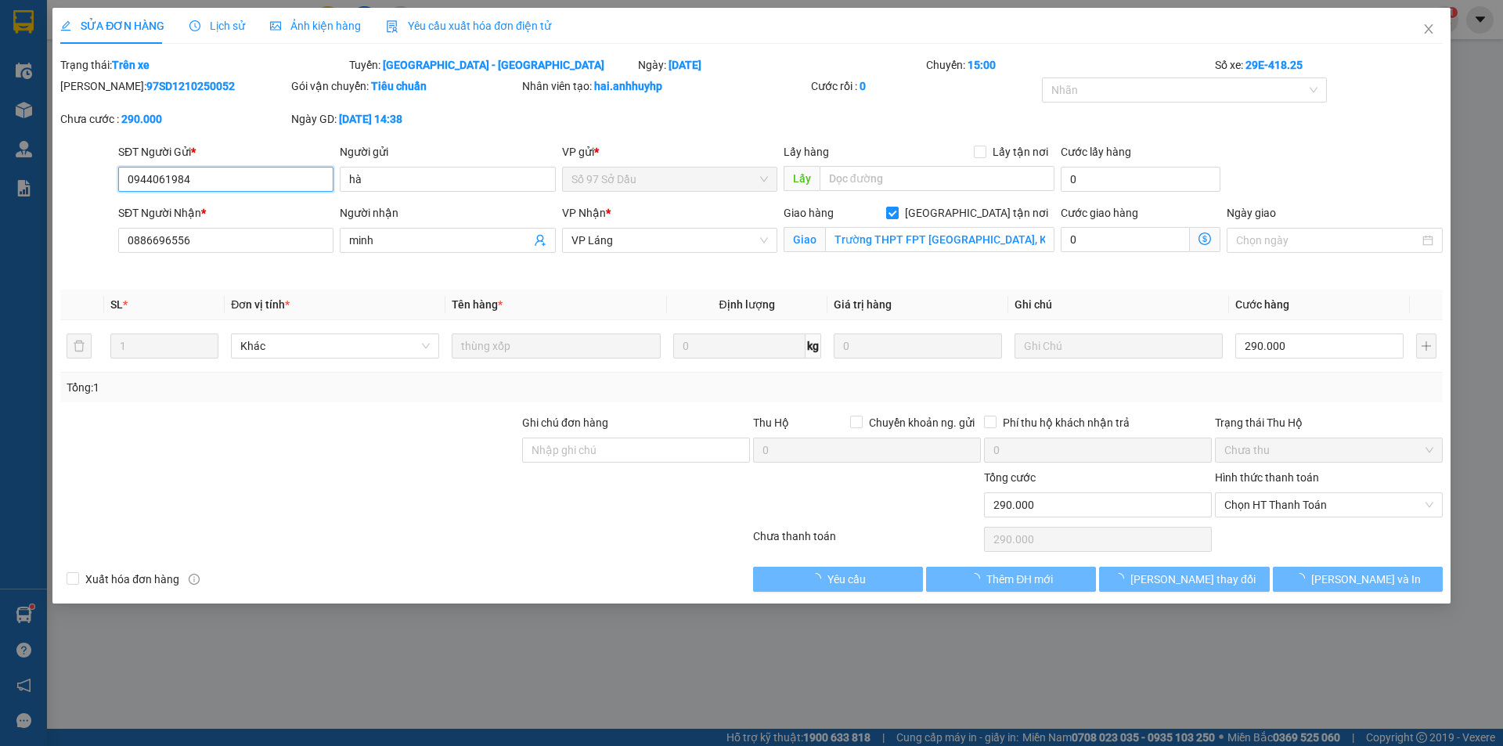
type input "0944061984"
type input "hà"
type input "0886696556"
type input "minh"
checkbox input "true"
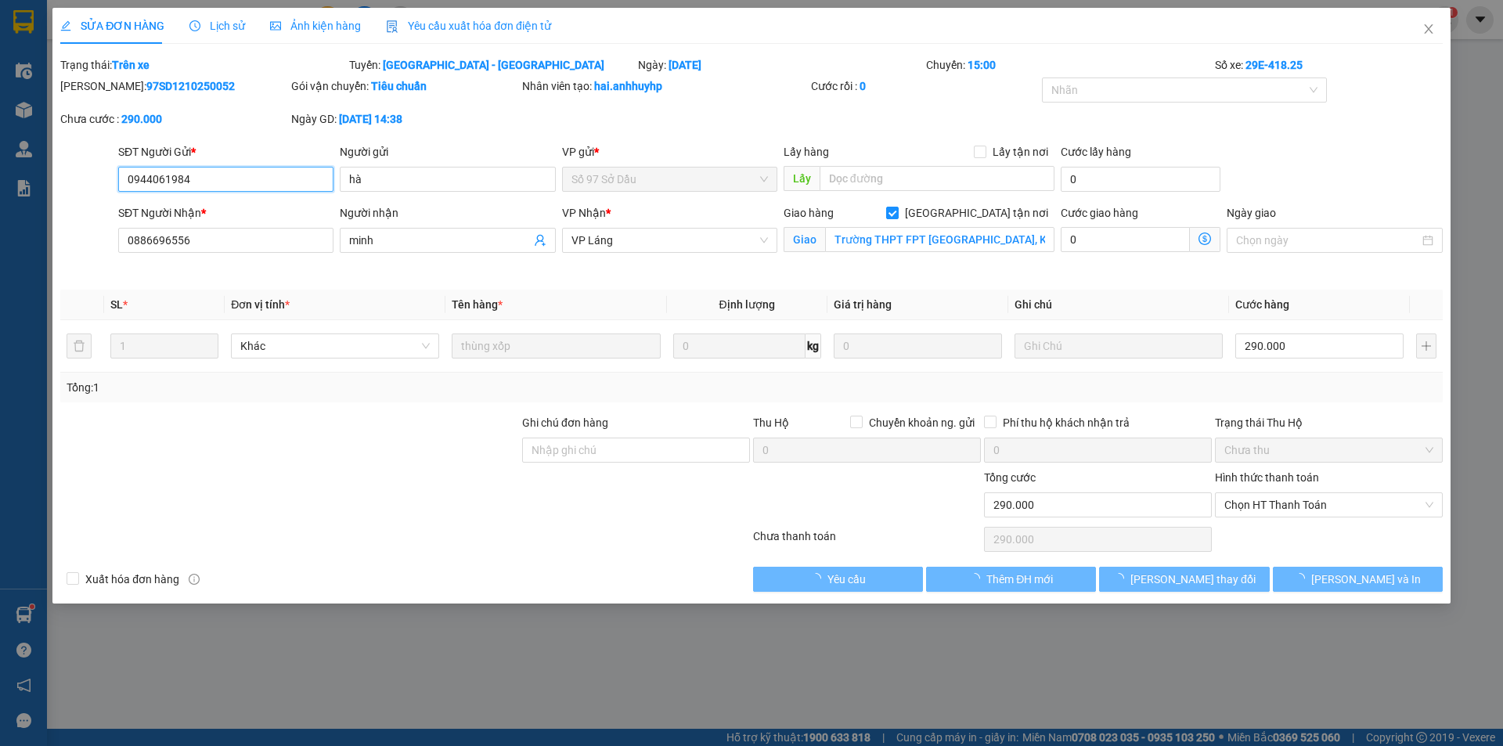
type input "Trường THPT FPT [GEOGRAPHIC_DATA], Khu Công [GEOGRAPHIC_DATA], [GEOGRAPHIC_DAT…"
type input "0"
type input "290.000"
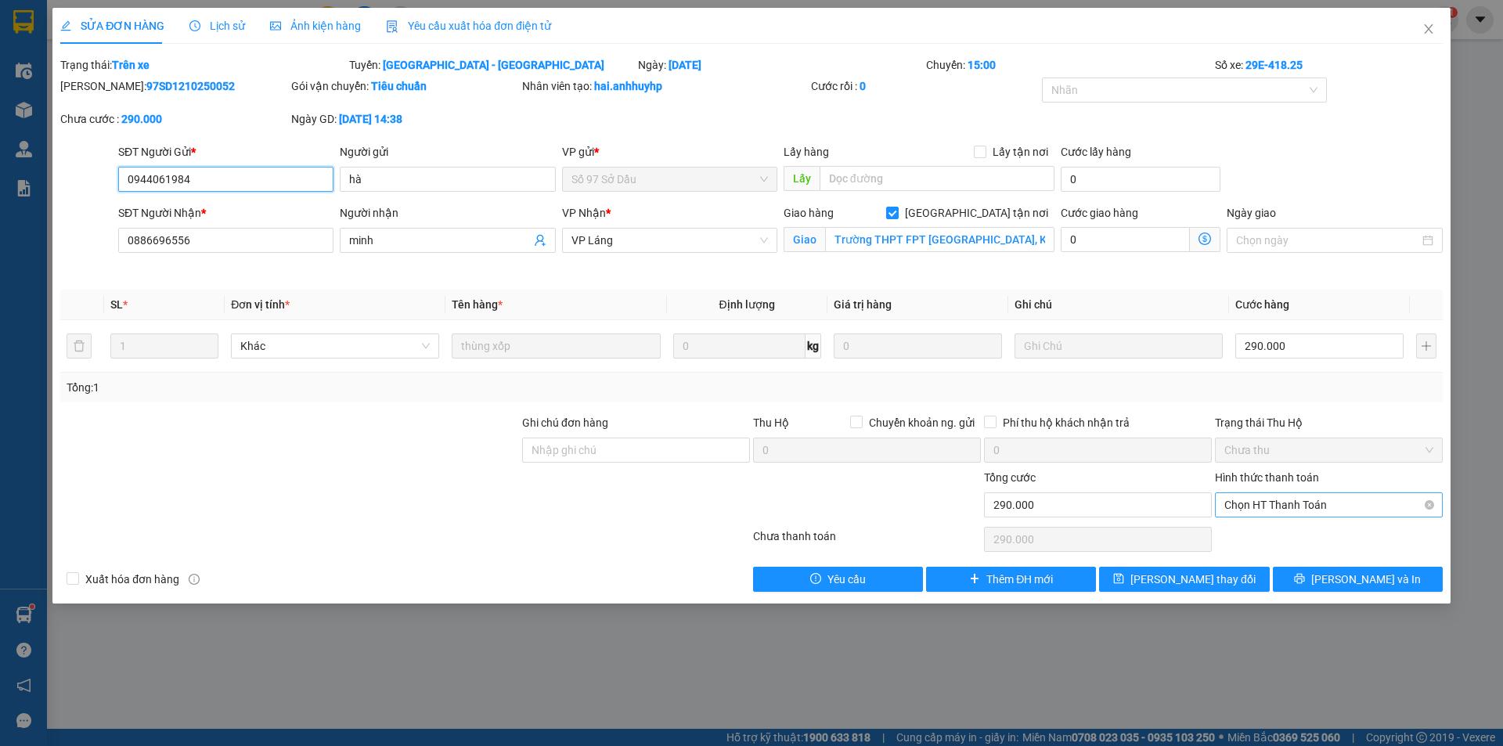
click at [1310, 506] on span "Chọn HT Thanh Toán" at bounding box center [1328, 504] width 209 height 23
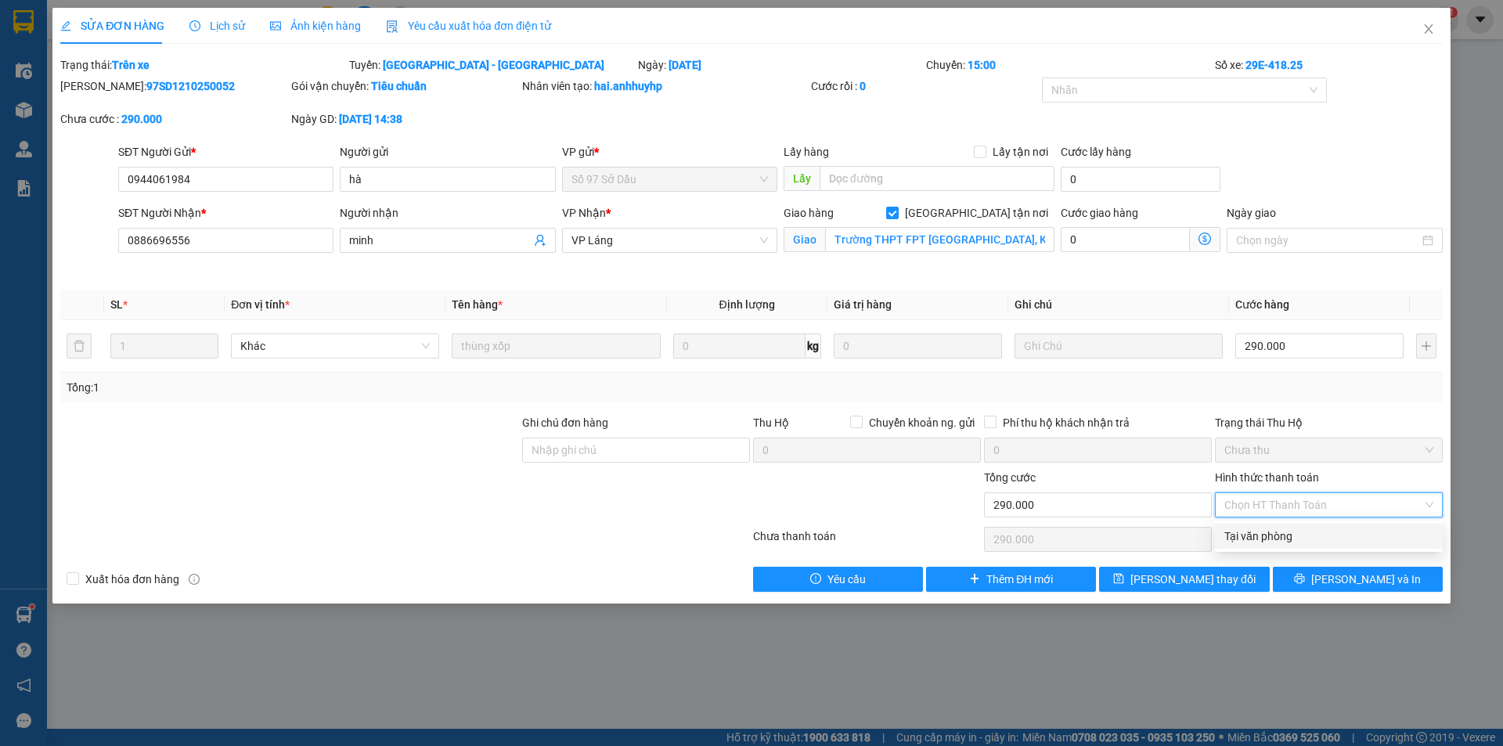
click at [1281, 541] on div "Tại văn phòng" at bounding box center [1328, 536] width 209 height 17
type input "0"
click at [1229, 578] on button "[PERSON_NAME] thay đổi" at bounding box center [1184, 579] width 170 height 25
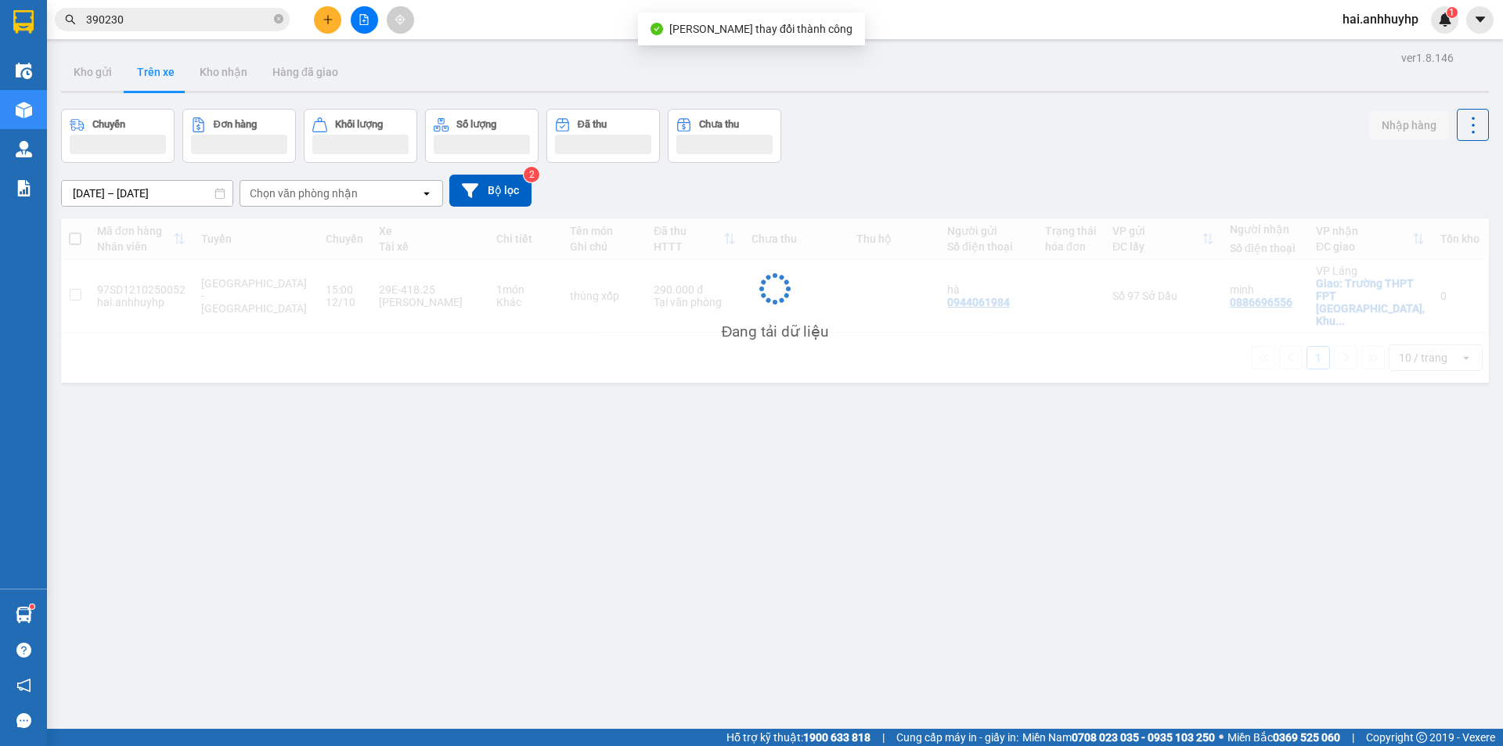
click at [1430, 25] on span "hai.anhhuyhp" at bounding box center [1380, 19] width 101 height 20
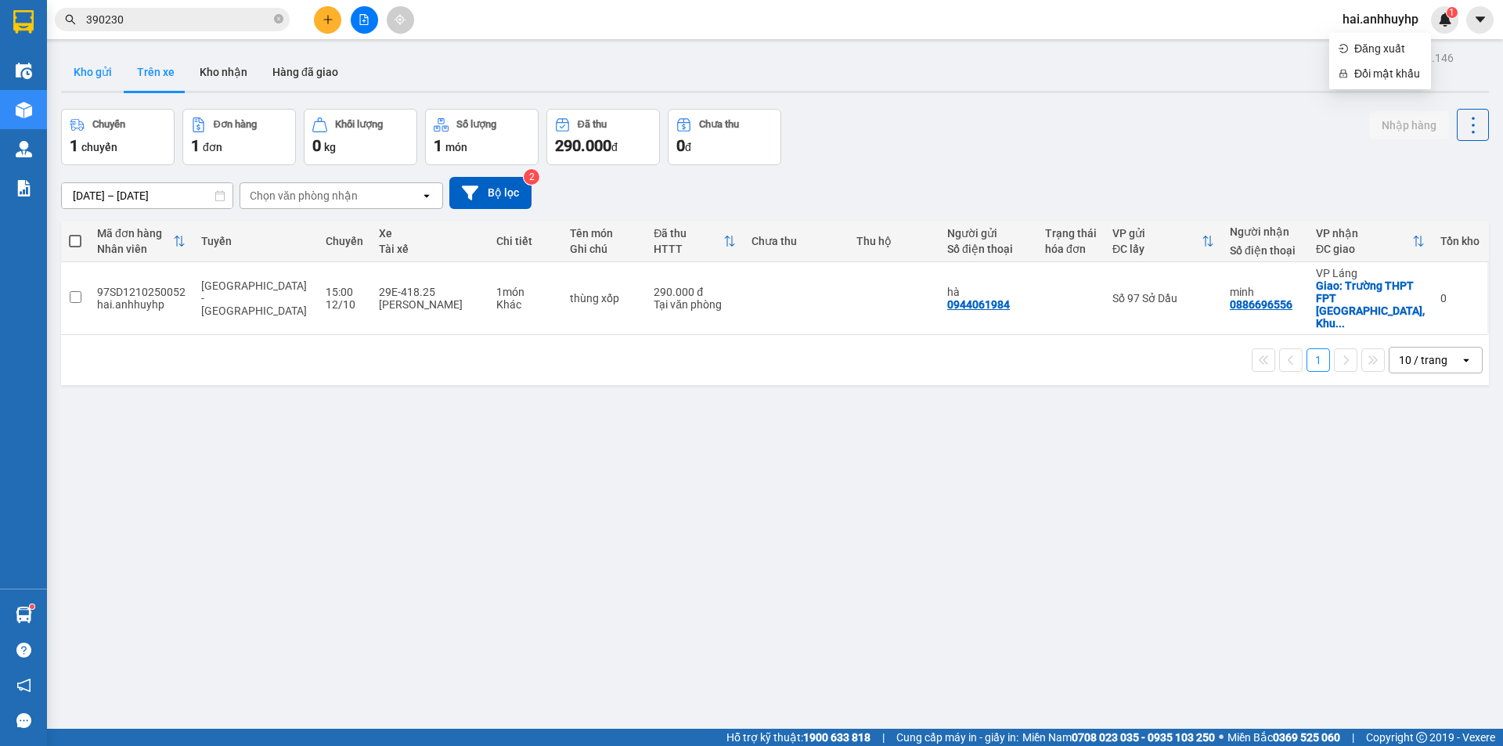
click at [104, 68] on button "Kho gửi" at bounding box center [92, 72] width 63 height 38
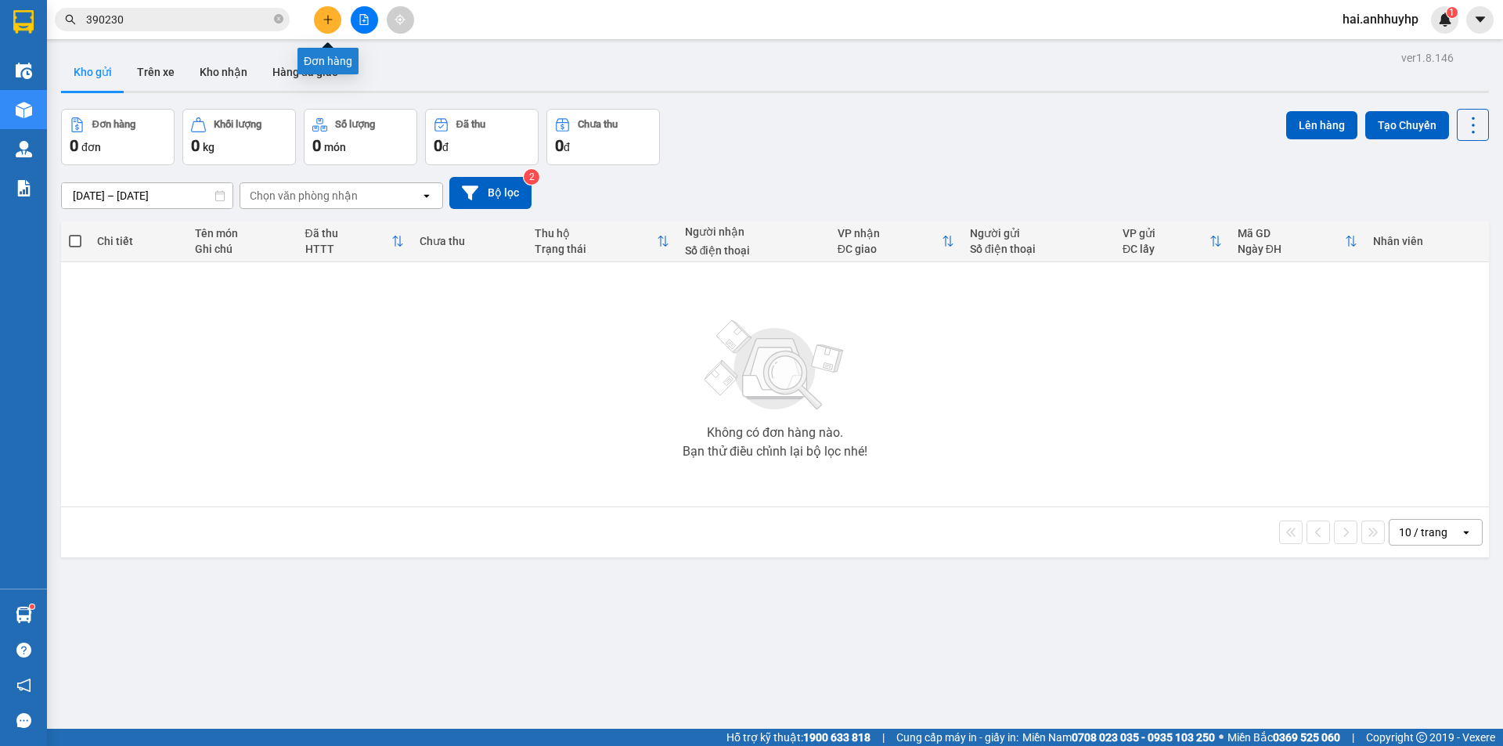
click at [325, 18] on icon "plus" at bounding box center [327, 19] width 11 height 11
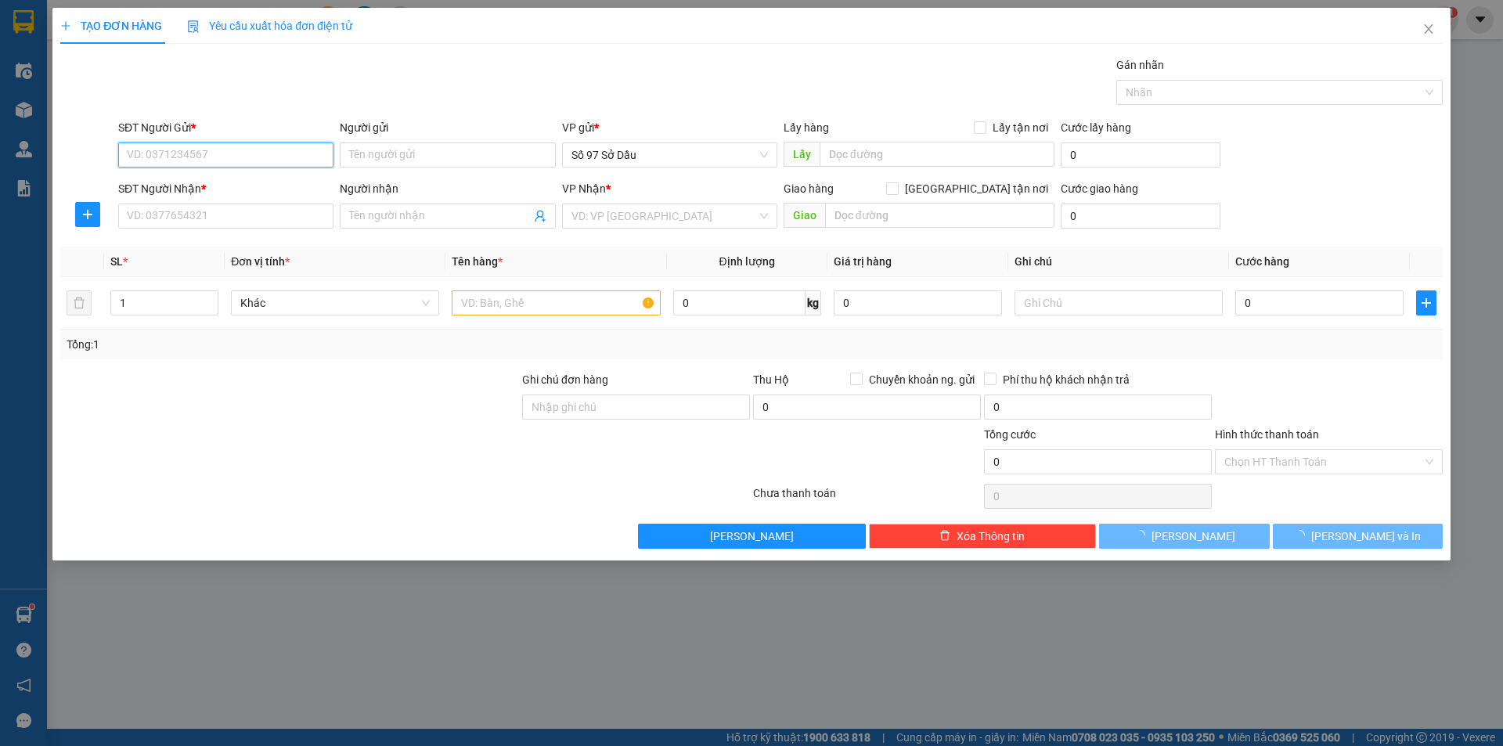
click at [204, 149] on input "SĐT Người Gửi *" at bounding box center [225, 154] width 215 height 25
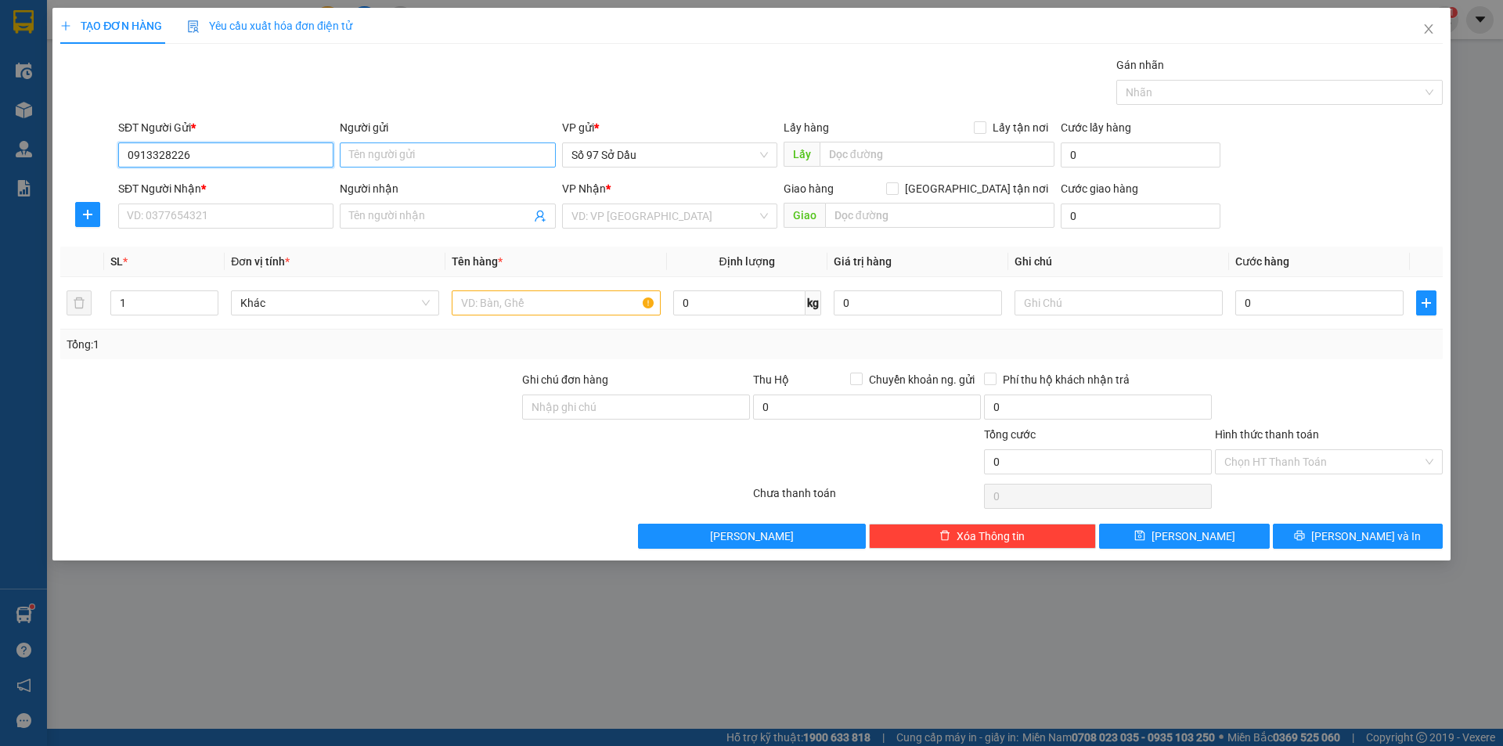
type input "0913328226"
click at [467, 158] on input "Người gửi" at bounding box center [447, 154] width 215 height 25
type input "thụ"
click at [185, 213] on input "SĐT Người Nhận *" at bounding box center [225, 216] width 215 height 25
type input "0984695928"
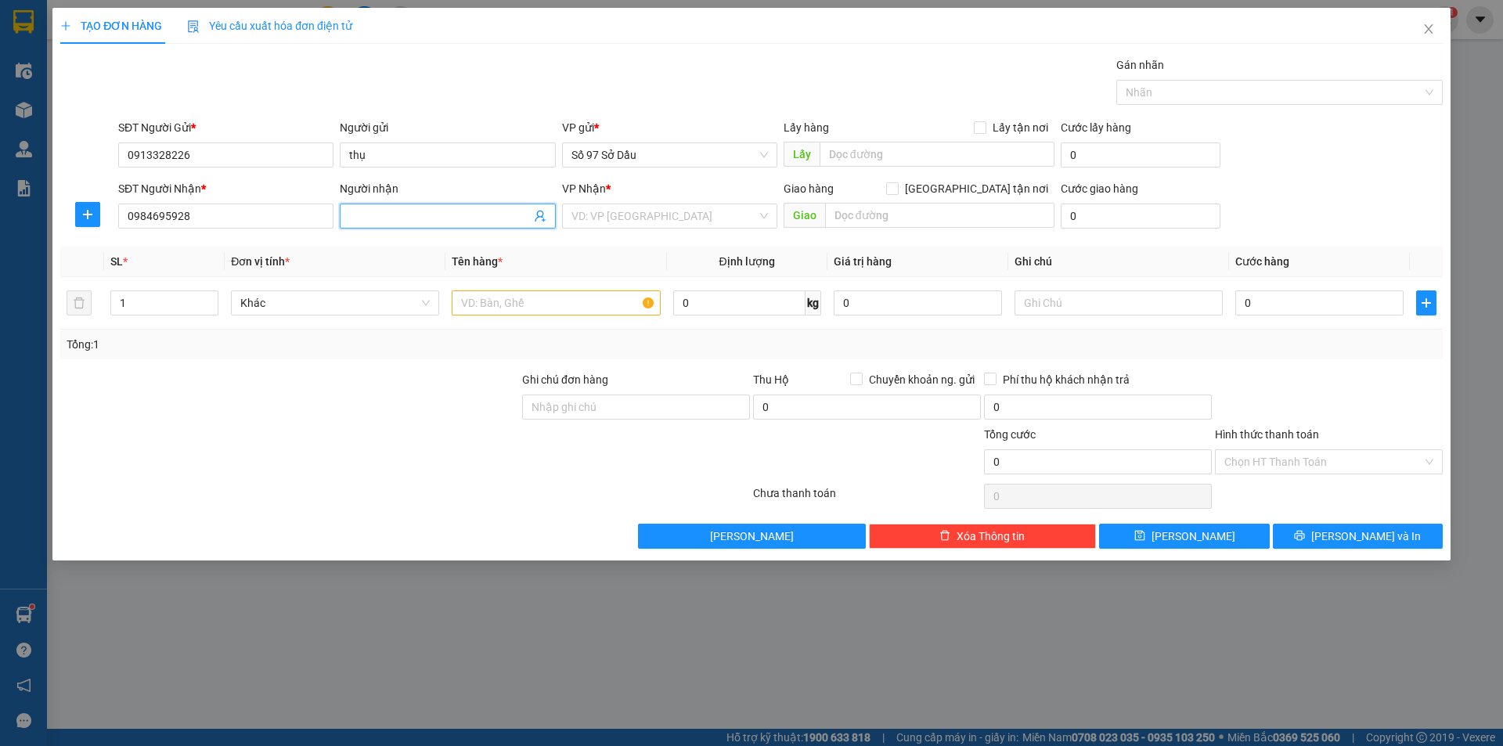
click at [411, 218] on input "Người nhận" at bounding box center [439, 215] width 181 height 17
type input "t"
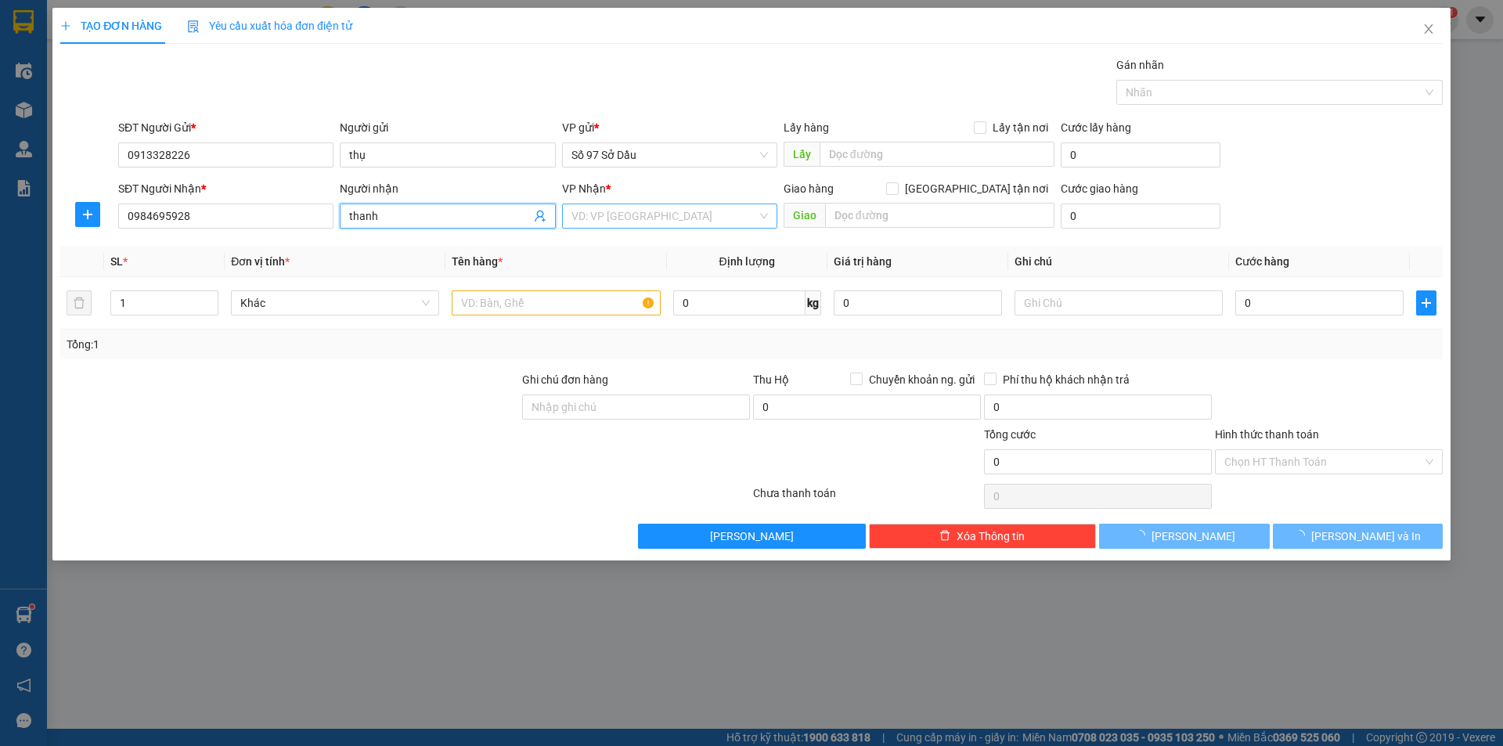
type input "thanh"
click at [654, 225] on input "search" at bounding box center [664, 215] width 186 height 23
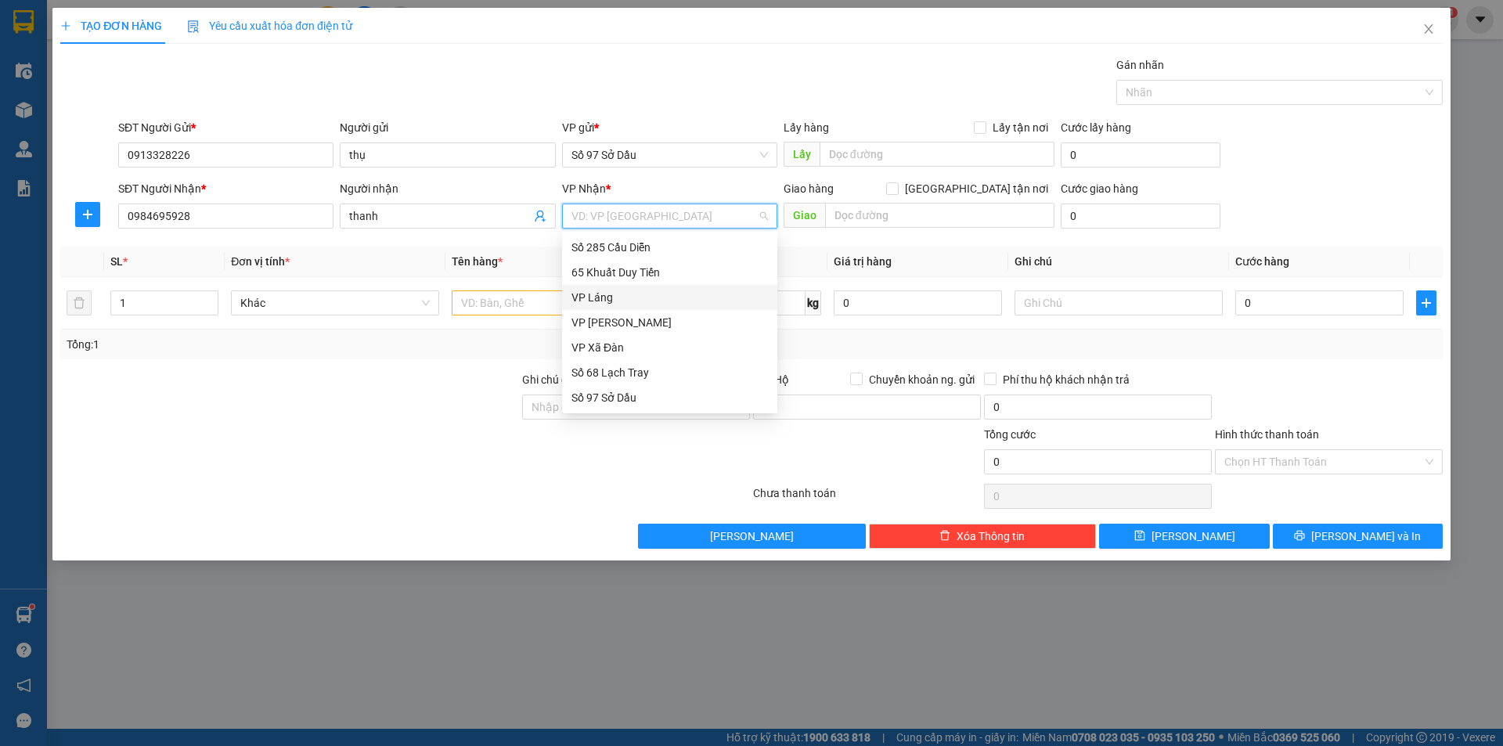
click at [606, 290] on div "VP Láng" at bounding box center [669, 297] width 196 height 17
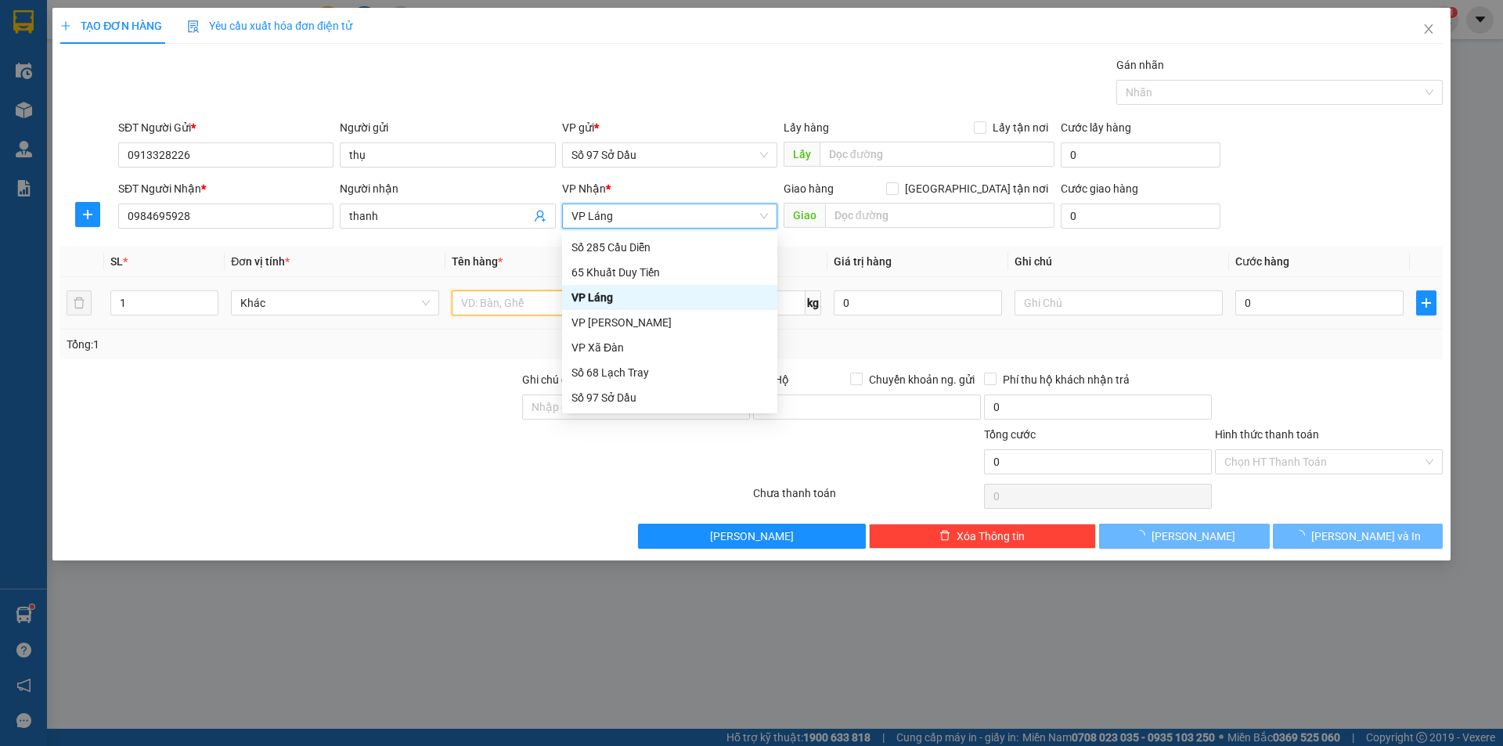
click at [510, 298] on input "text" at bounding box center [556, 302] width 208 height 25
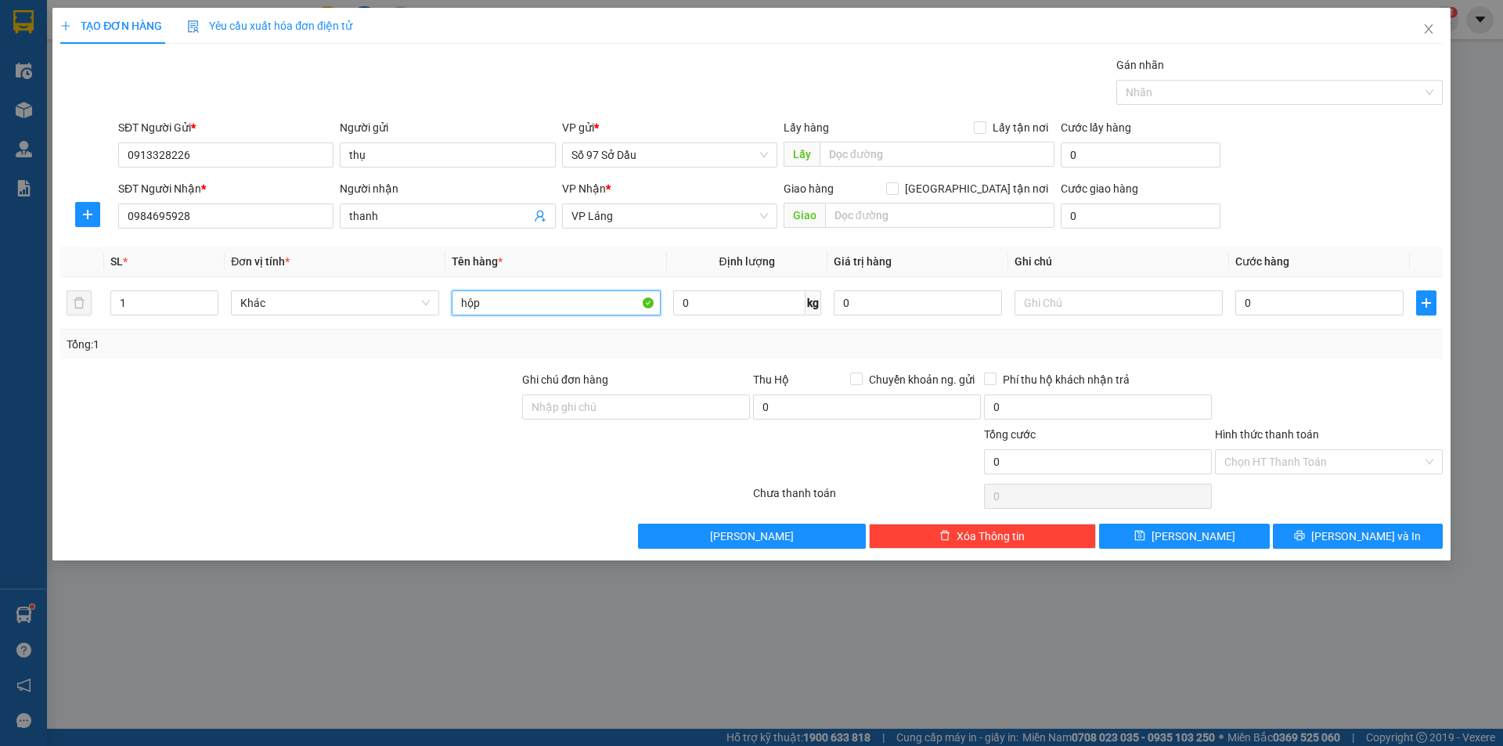
type input "hộp"
click at [860, 214] on input "text" at bounding box center [939, 215] width 229 height 25
paste input "431 Đ. Tam Trinh, [PERSON_NAME], [PERSON_NAME], [GEOGRAPHIC_DATA] 100000, [GEOG…"
type input "431 Đ. Tam Trinh, [PERSON_NAME], [PERSON_NAME], [GEOGRAPHIC_DATA] 100000, [GEOG…"
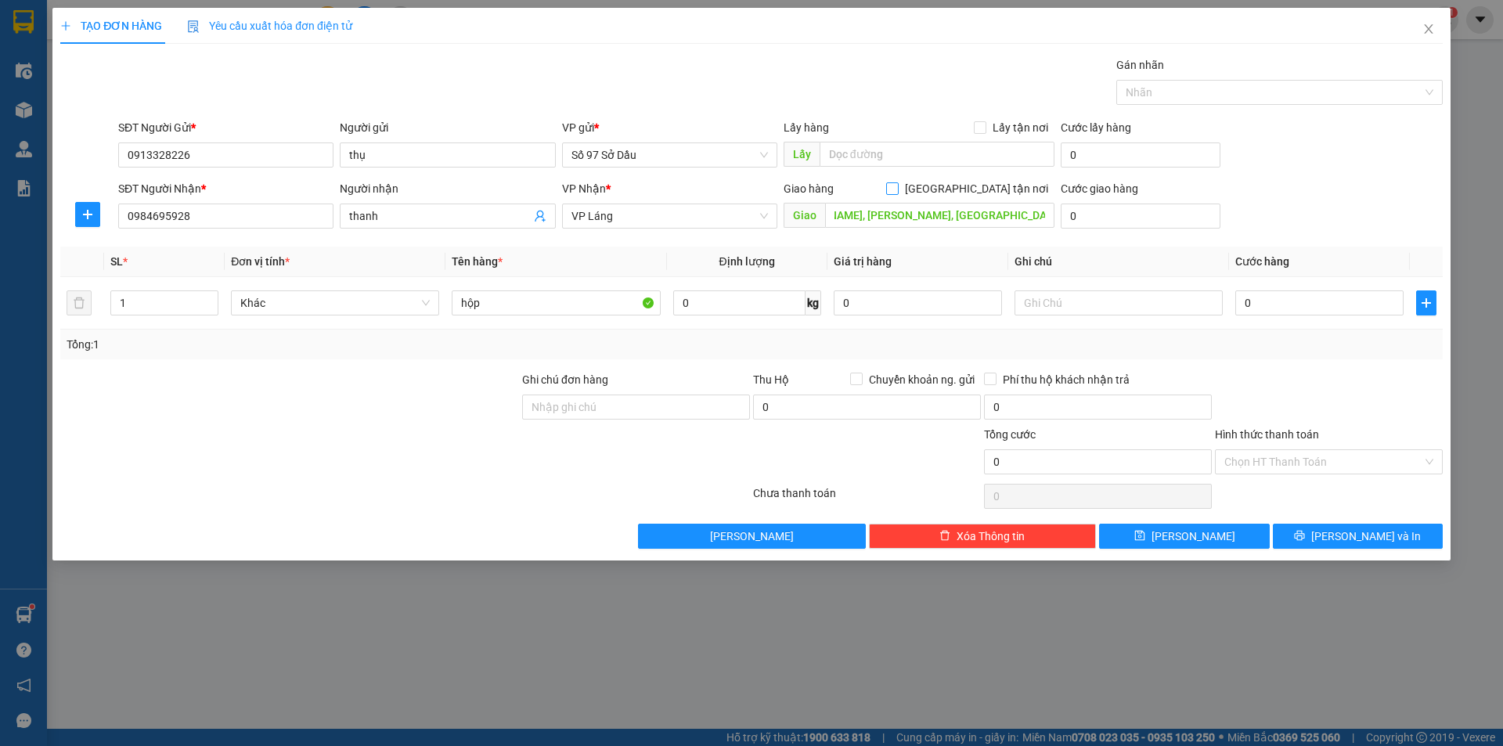
click at [897, 190] on input "[GEOGRAPHIC_DATA] tận nơi" at bounding box center [891, 187] width 11 height 11
checkbox input "true"
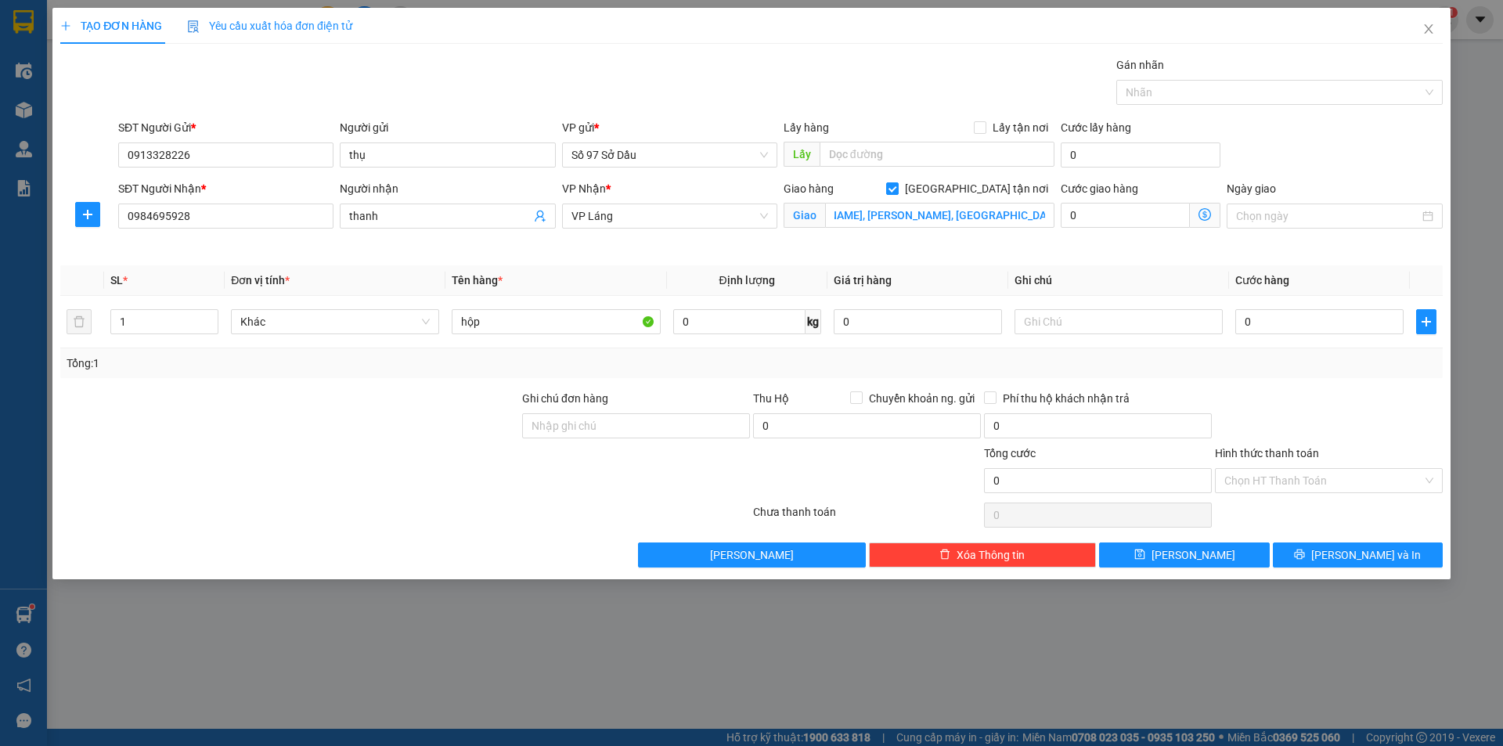
scroll to position [0, 0]
click at [1201, 214] on icon "dollar-circle" at bounding box center [1204, 214] width 13 height 13
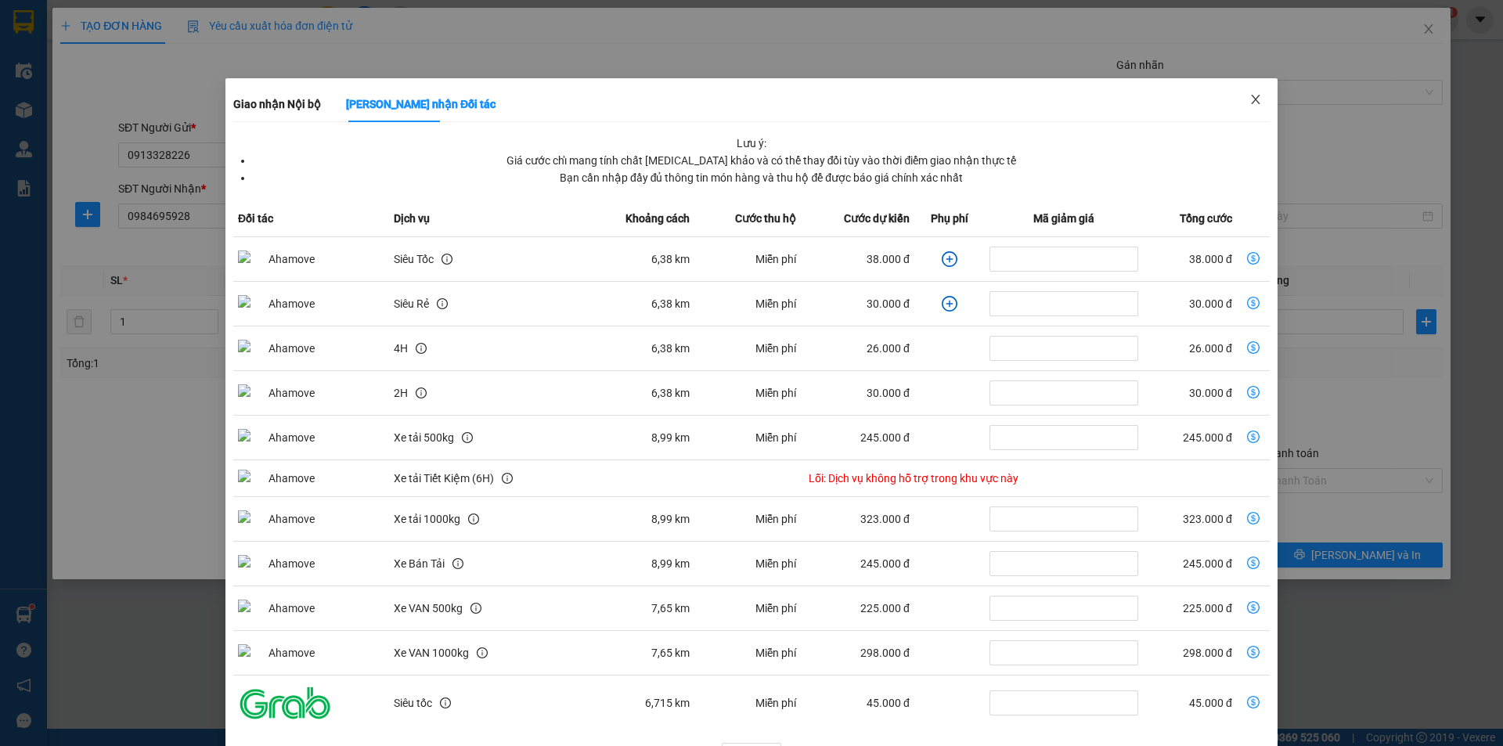
click at [1251, 103] on icon "close" at bounding box center [1255, 99] width 9 height 9
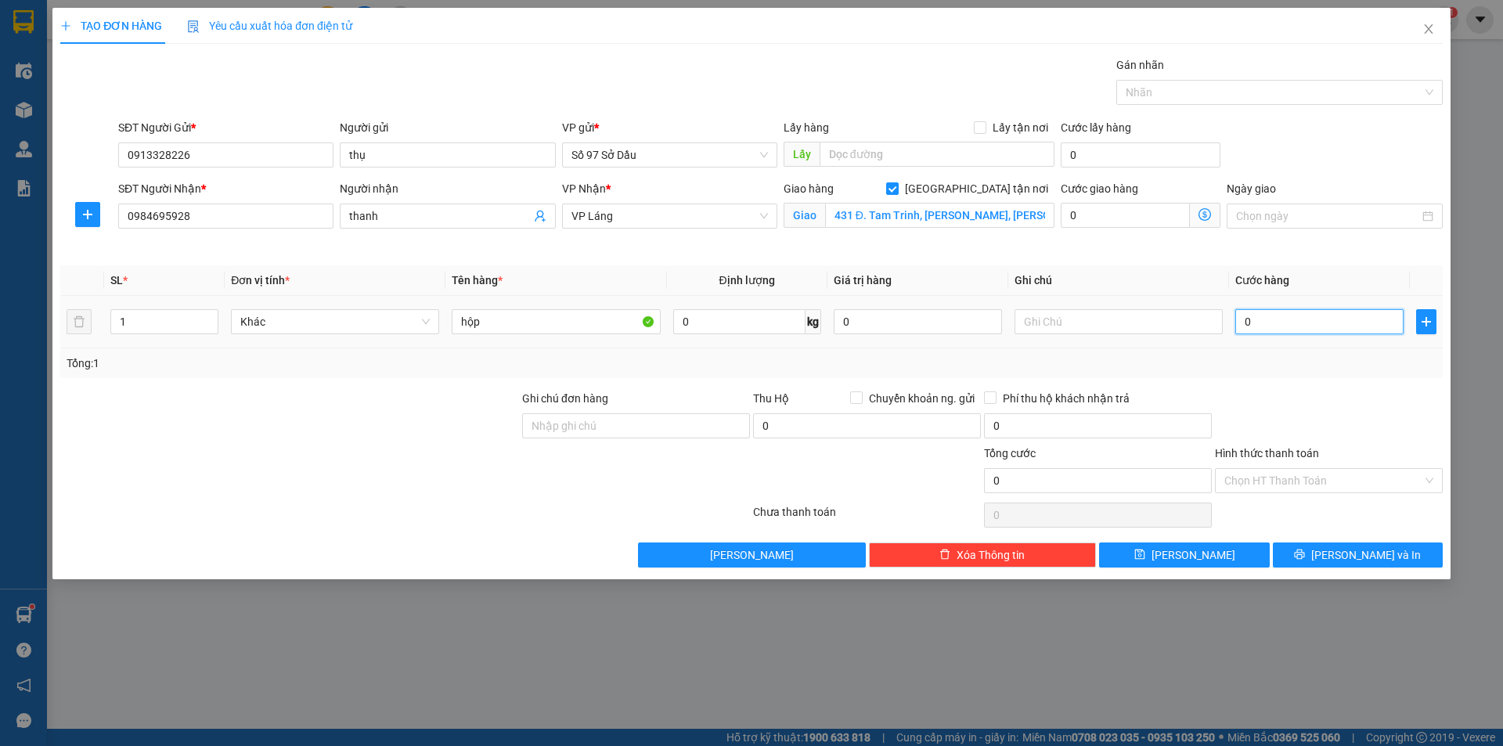
click at [1290, 319] on input "0" at bounding box center [1319, 321] width 168 height 25
type input "9"
type input "90"
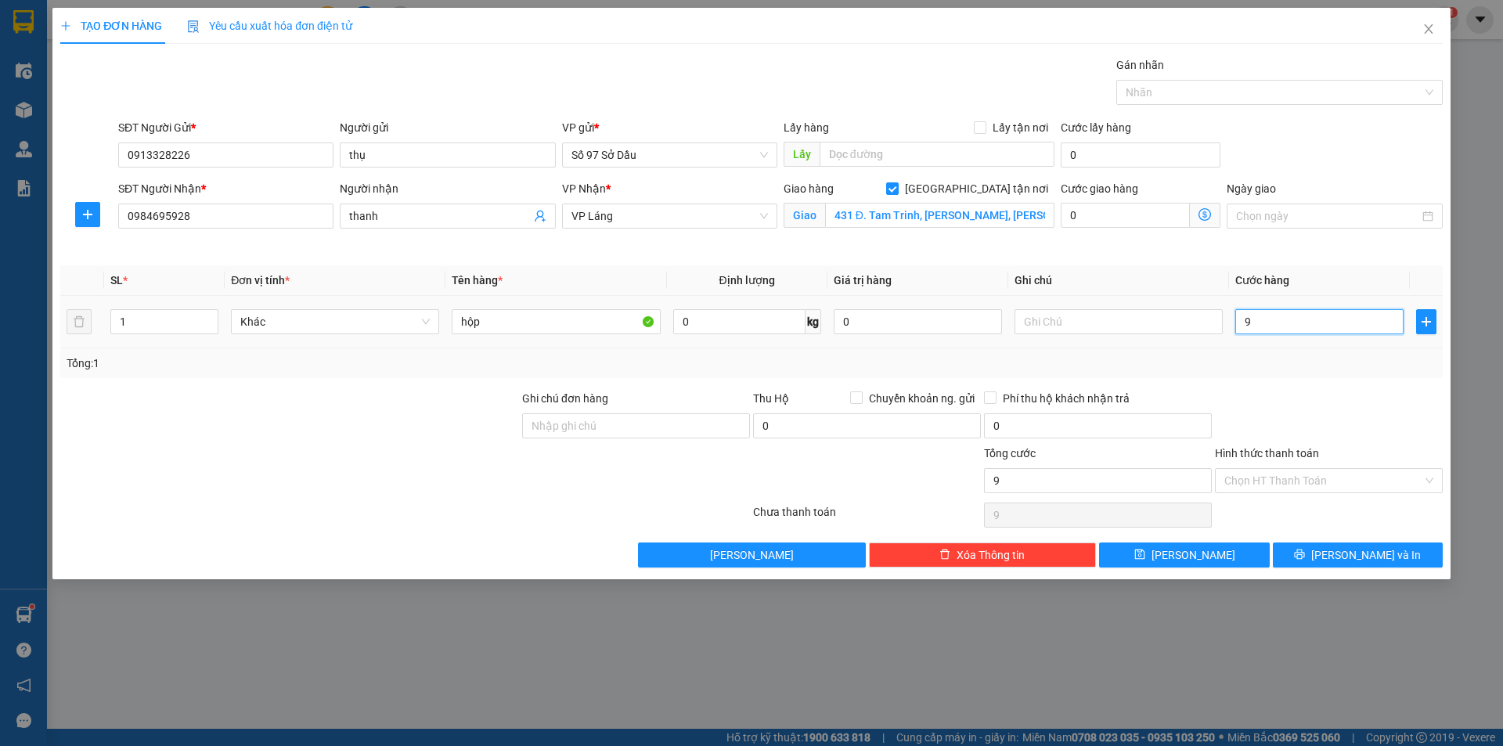
type input "90"
type input "900"
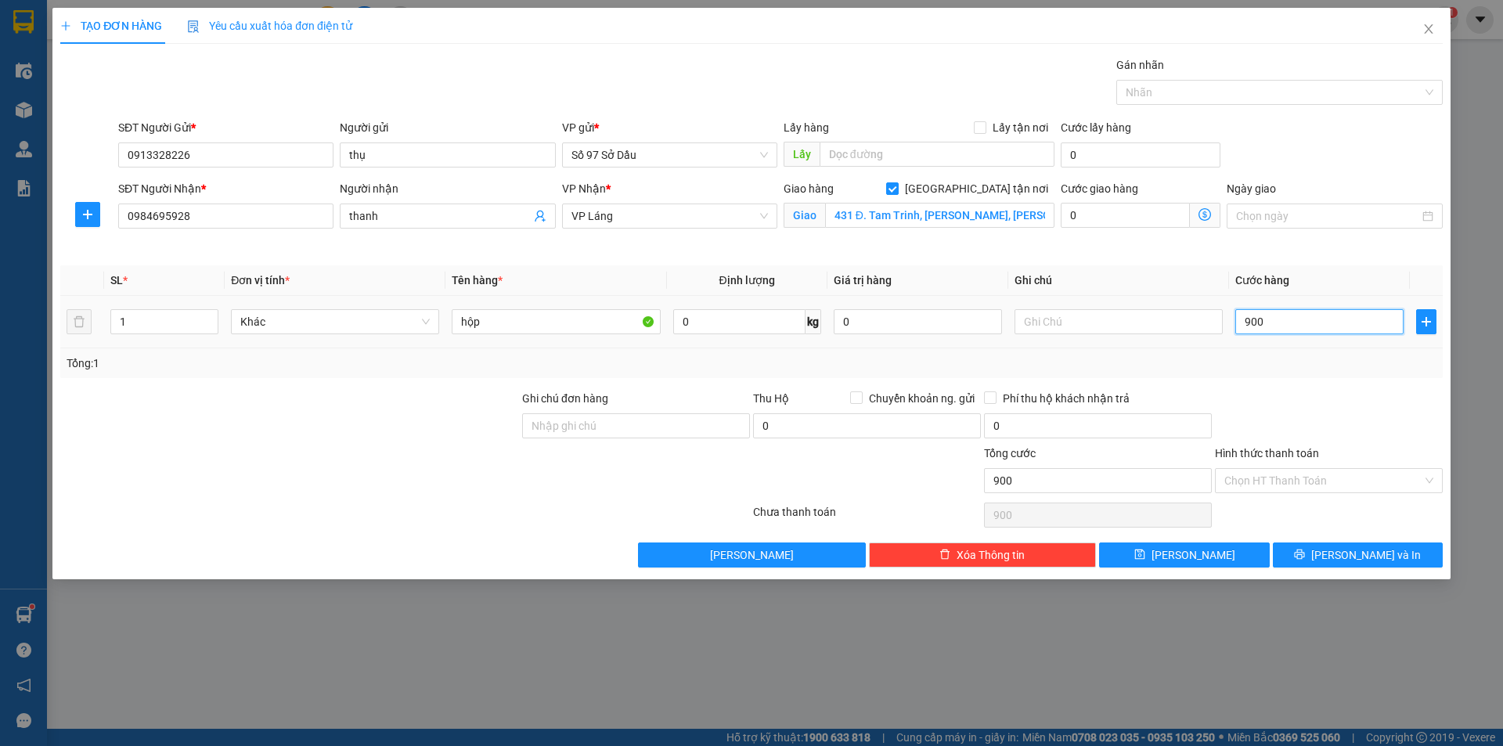
type input "9.000"
type input "90.000"
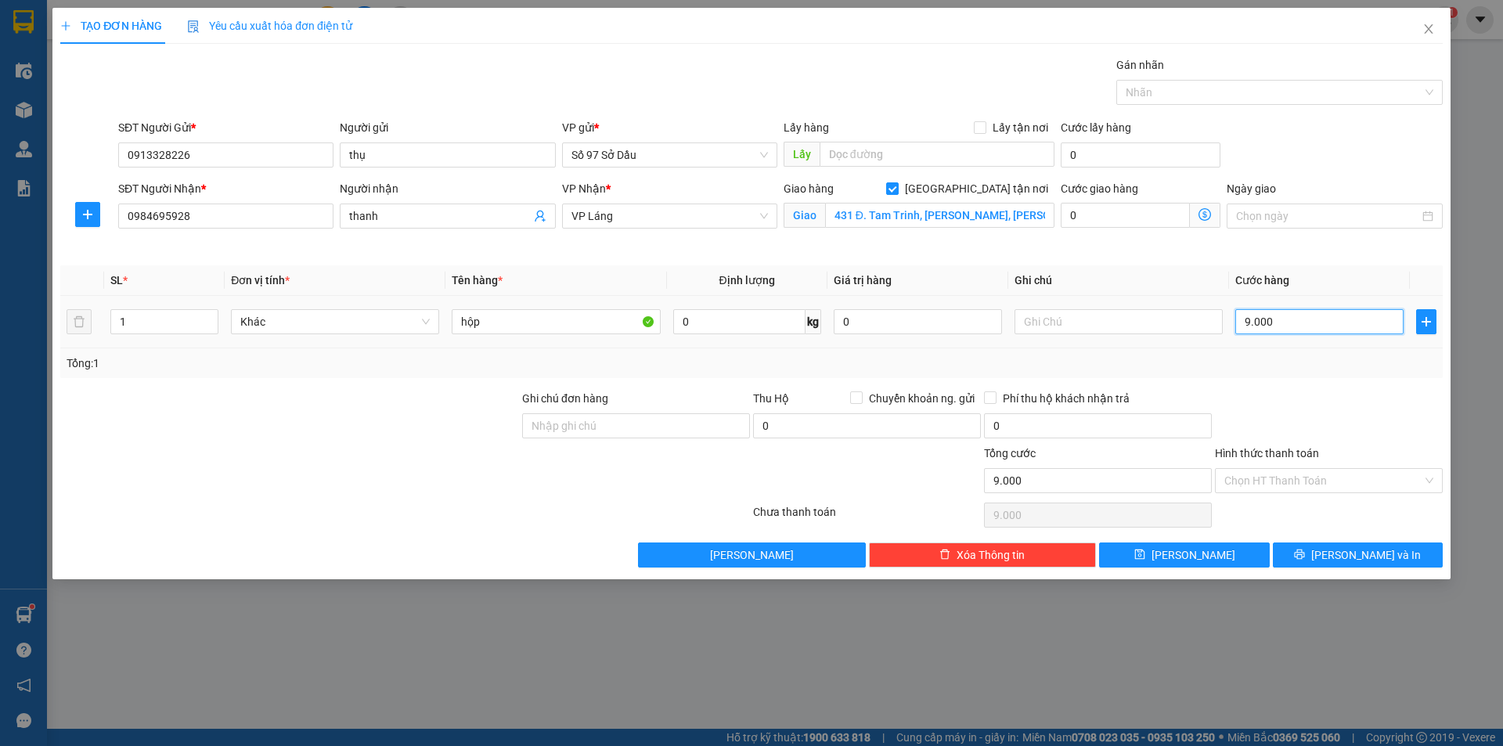
type input "90.000"
click at [1350, 545] on button "[PERSON_NAME] và In" at bounding box center [1358, 554] width 170 height 25
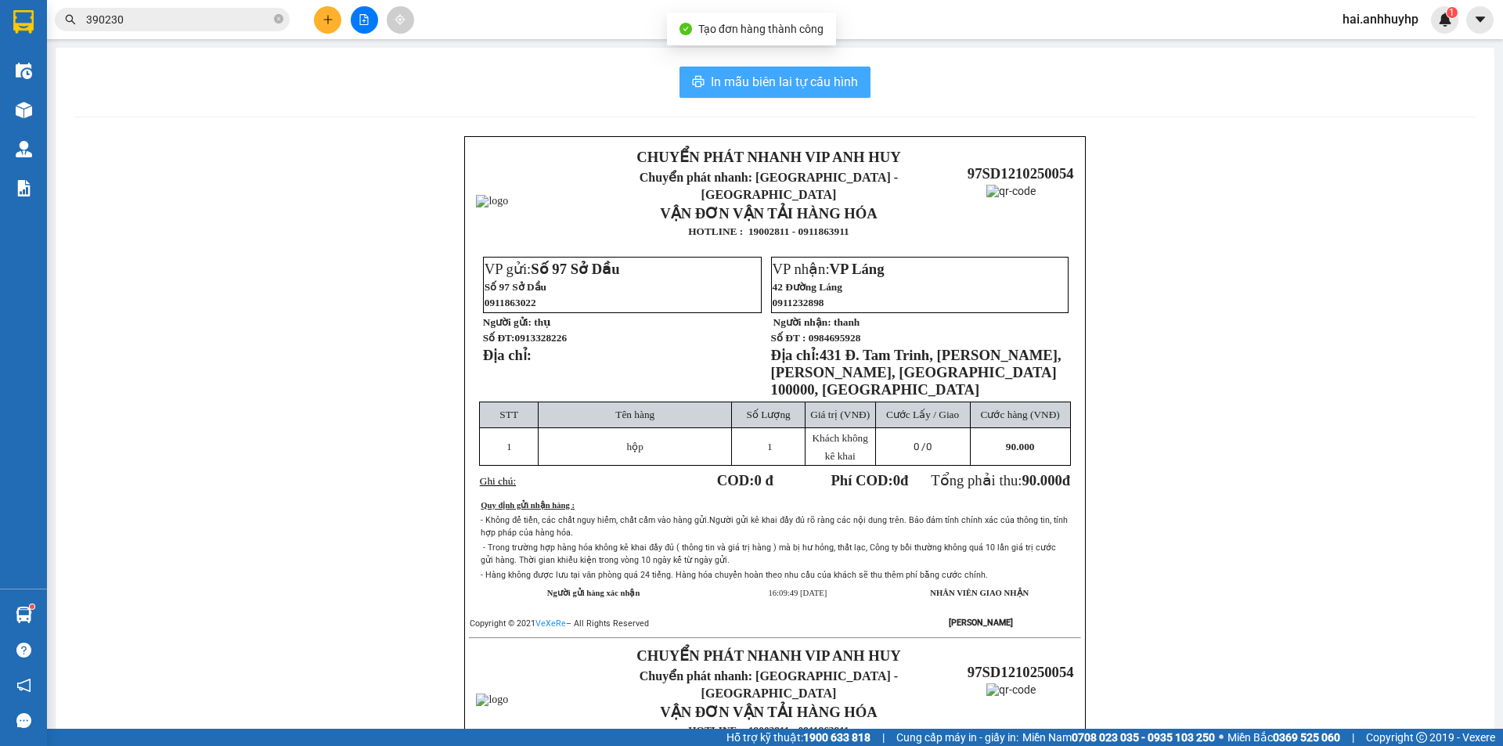
click at [770, 92] on button "In mẫu biên lai tự cấu hình" at bounding box center [774, 82] width 191 height 31
